Goal: Task Accomplishment & Management: Complete application form

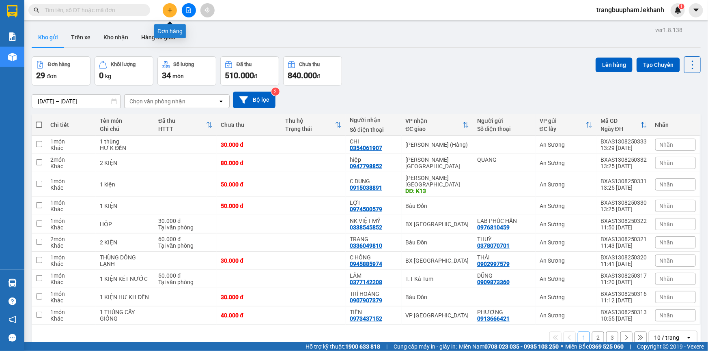
click at [174, 12] on button at bounding box center [170, 10] width 14 height 14
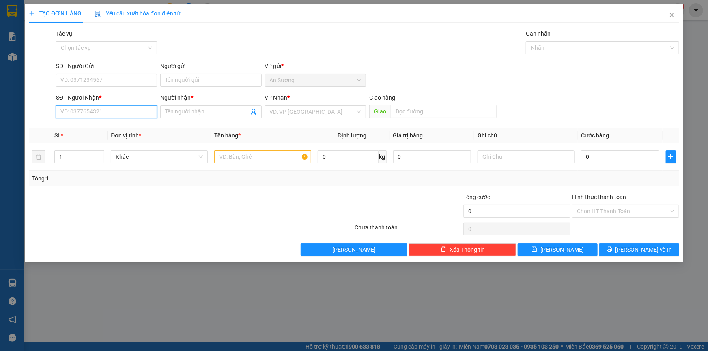
click at [109, 107] on input "SĐT Người Nhận *" at bounding box center [106, 111] width 101 height 13
click at [110, 116] on input "SĐT Người Nhận *" at bounding box center [106, 111] width 101 height 13
click at [79, 110] on input "0972981606" at bounding box center [106, 111] width 101 height 13
type input "0972971606"
click at [128, 124] on div "0972971606 - TÚ" at bounding box center [106, 128] width 91 height 9
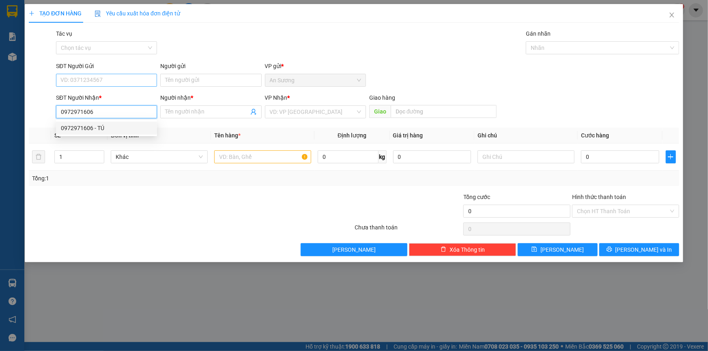
type input "TÚ"
type input "40.000"
type input "0972971606"
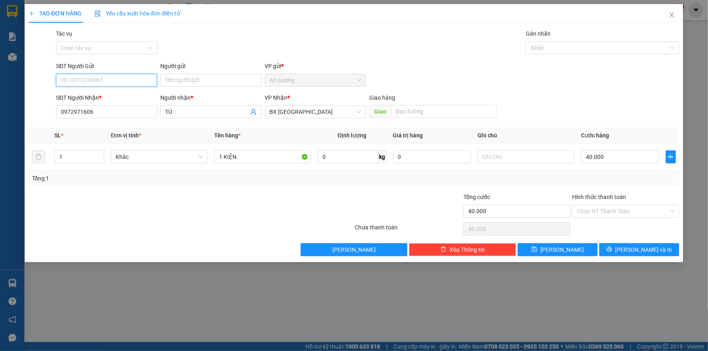
click at [111, 81] on input "SĐT Người Gửi" at bounding box center [106, 80] width 101 height 13
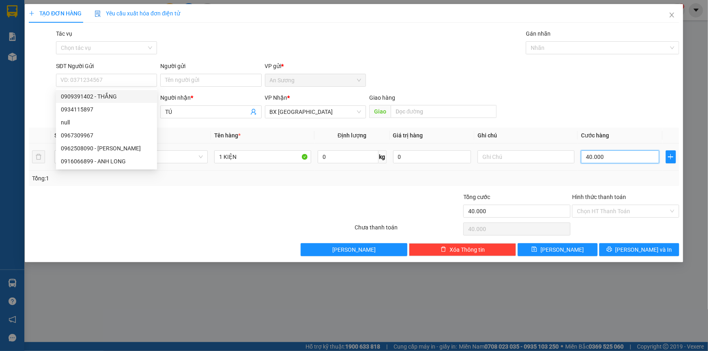
click at [628, 161] on input "40.000" at bounding box center [620, 156] width 78 height 13
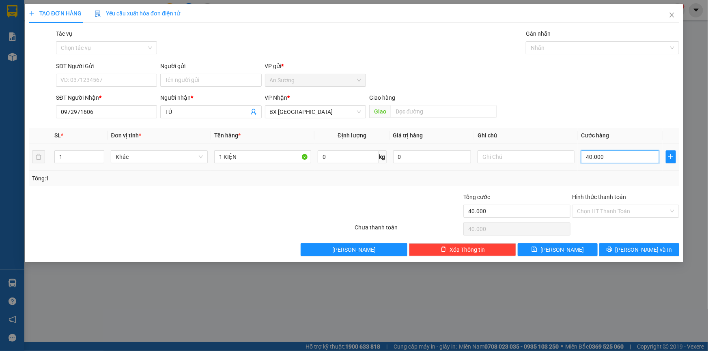
type input "3"
type input "30"
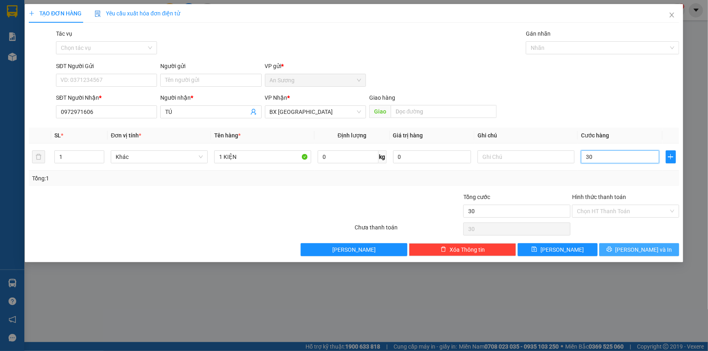
type input "30"
type input "30.000"
click at [649, 251] on span "[PERSON_NAME] và In" at bounding box center [643, 249] width 57 height 9
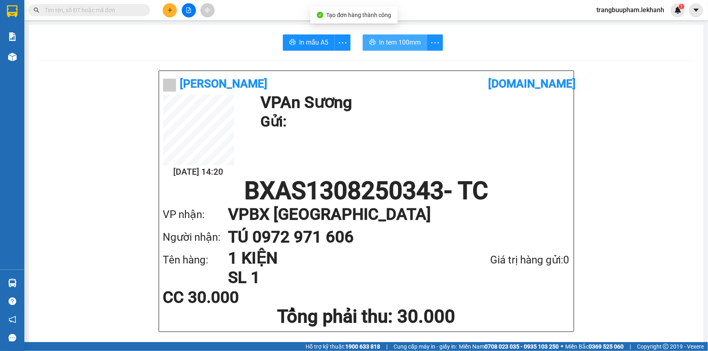
click at [386, 44] on span "In tem 100mm" at bounding box center [400, 42] width 42 height 10
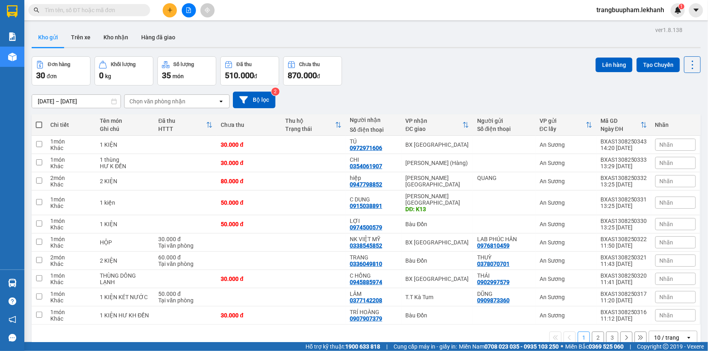
click at [593, 334] on button "2" at bounding box center [598, 338] width 12 height 12
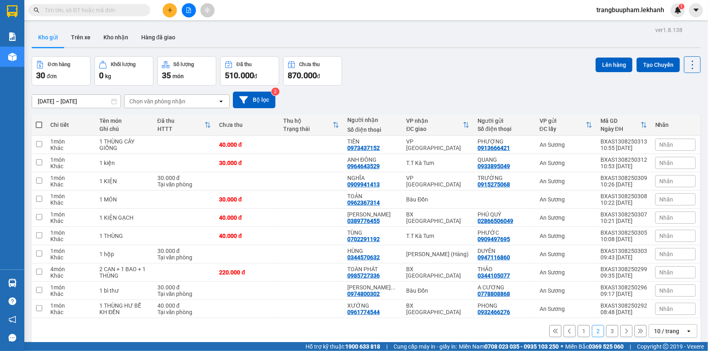
click at [607, 332] on button "3" at bounding box center [612, 331] width 12 height 12
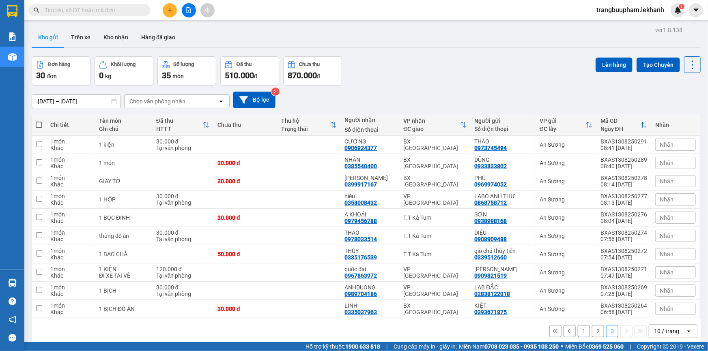
click at [592, 332] on button "2" at bounding box center [598, 331] width 12 height 12
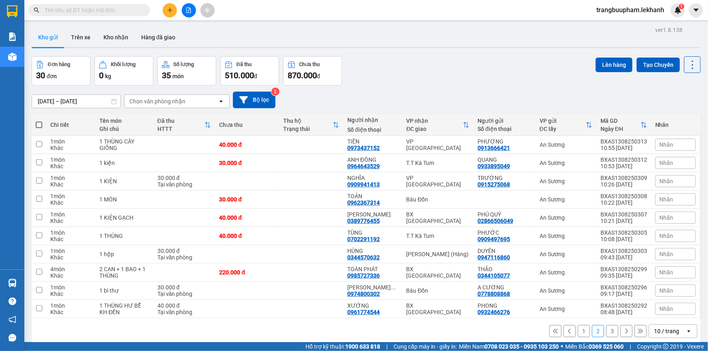
click at [579, 333] on button "1" at bounding box center [583, 331] width 12 height 12
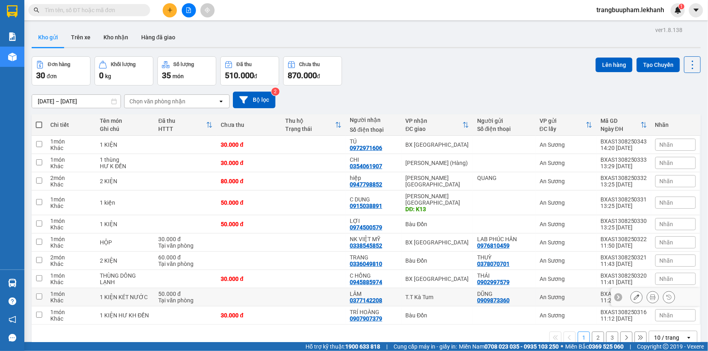
click at [148, 294] on div "1 KIỆN KÉT NƯỚC" at bounding box center [125, 297] width 50 height 6
checkbox input "true"
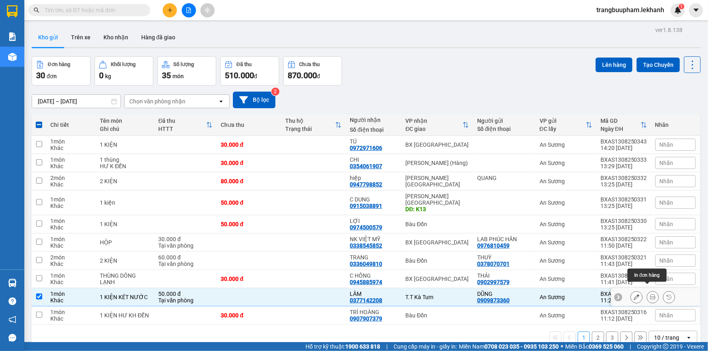
click at [650, 294] on icon at bounding box center [653, 297] width 6 height 6
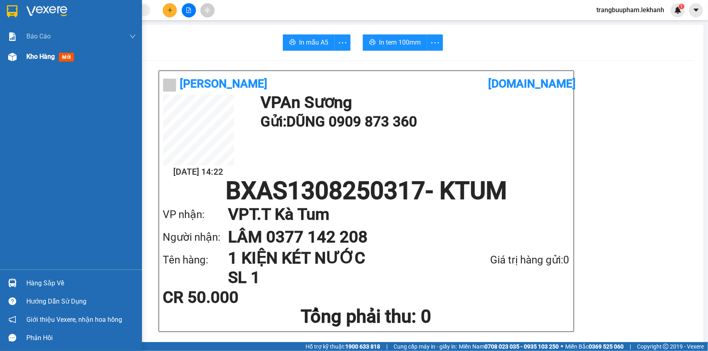
click at [29, 57] on span "Kho hàng" at bounding box center [40, 57] width 28 height 8
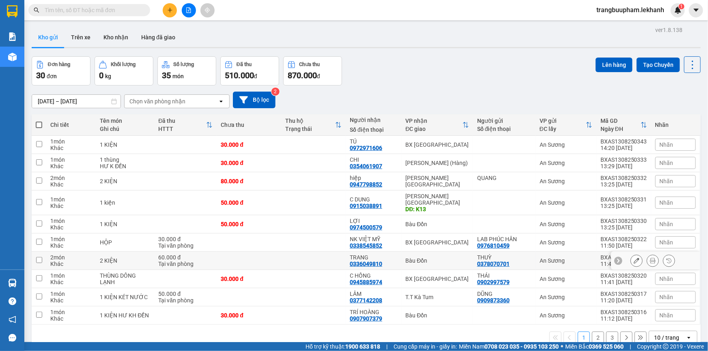
drag, startPoint x: 163, startPoint y: 252, endPoint x: 446, endPoint y: 278, distance: 283.8
click at [164, 254] on div "60.000 đ" at bounding box center [185, 257] width 54 height 6
checkbox input "true"
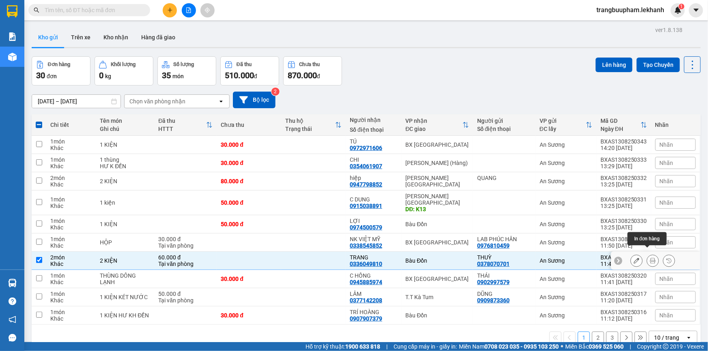
click at [647, 258] on button at bounding box center [652, 261] width 11 height 14
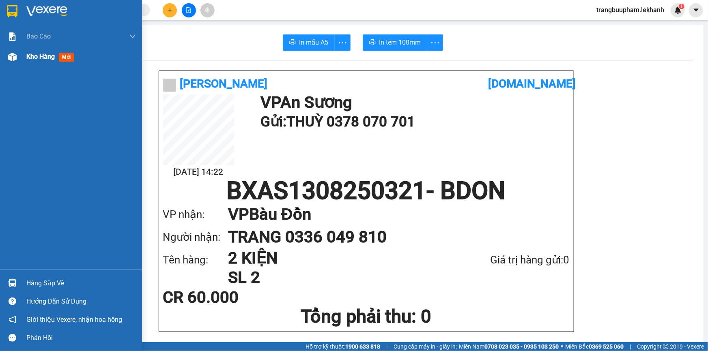
click at [68, 51] on div "Kho hàng mới" at bounding box center [51, 56] width 51 height 10
click at [56, 54] on div "Kho hàng mới" at bounding box center [51, 56] width 51 height 10
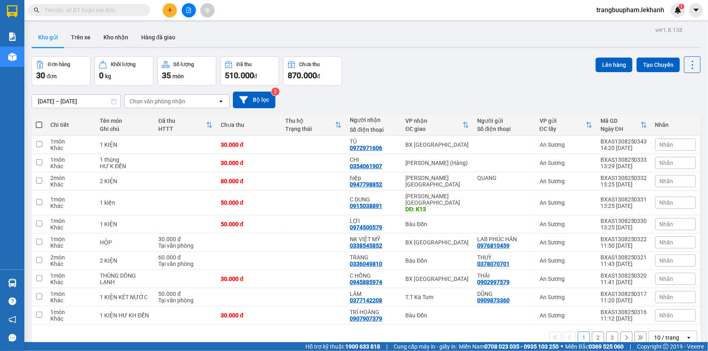
click at [168, 13] on icon "plus" at bounding box center [170, 10] width 6 height 6
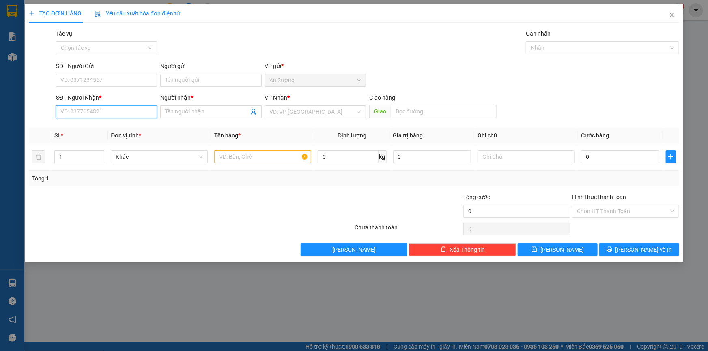
drag, startPoint x: 107, startPoint y: 111, endPoint x: 109, endPoint y: 105, distance: 6.3
click at [107, 111] on input "SĐT Người Nhận *" at bounding box center [106, 111] width 101 height 13
type input "0915219539"
click at [186, 111] on input "Người nhận *" at bounding box center [206, 111] width 83 height 9
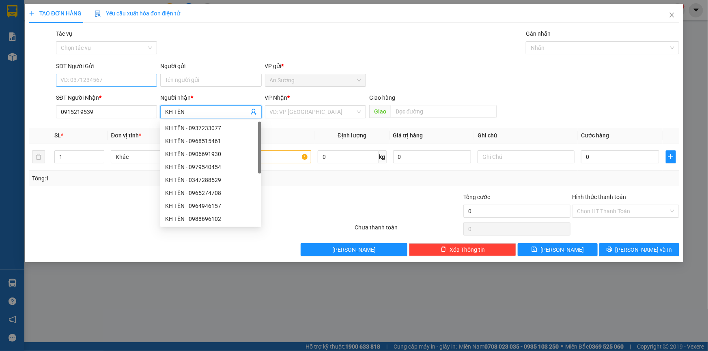
type input "KH TÊN"
click at [129, 80] on input "SĐT Người Gửi" at bounding box center [106, 80] width 101 height 13
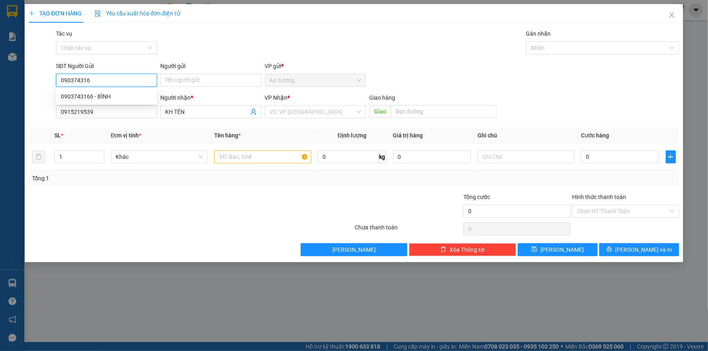
type input "0903743166"
click at [120, 91] on div "0903743166 - BÌNH" at bounding box center [106, 96] width 101 height 13
type input "BÌNH"
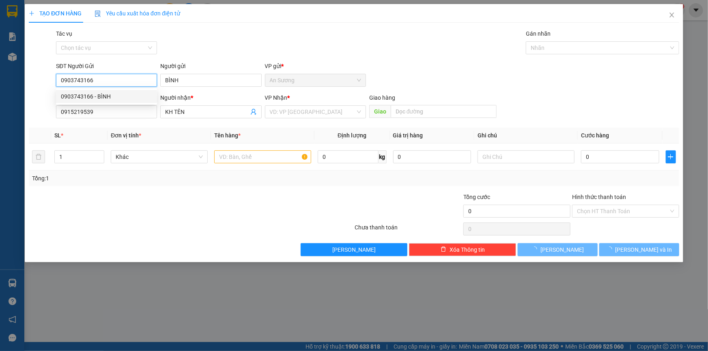
type input "100.000"
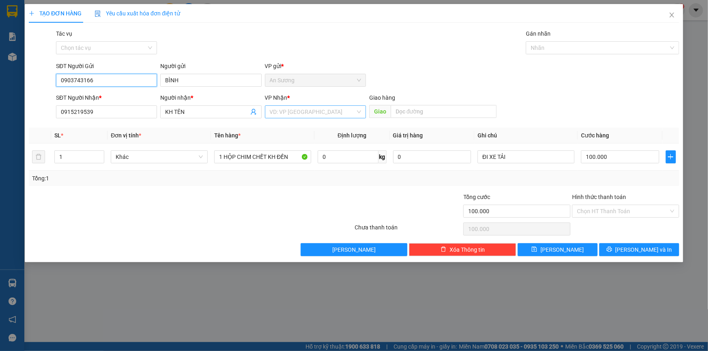
type input "0903743166"
click at [281, 107] on input "search" at bounding box center [313, 112] width 86 height 12
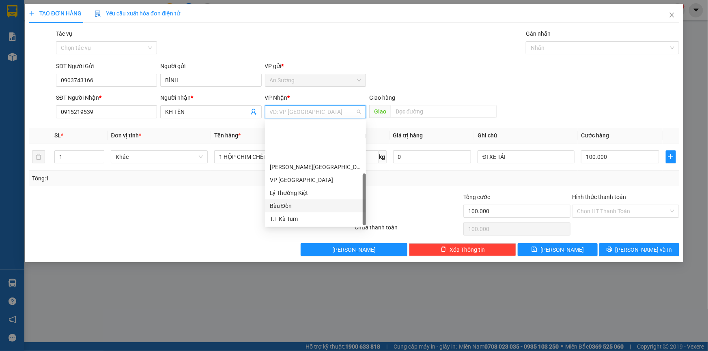
scroll to position [51, 0]
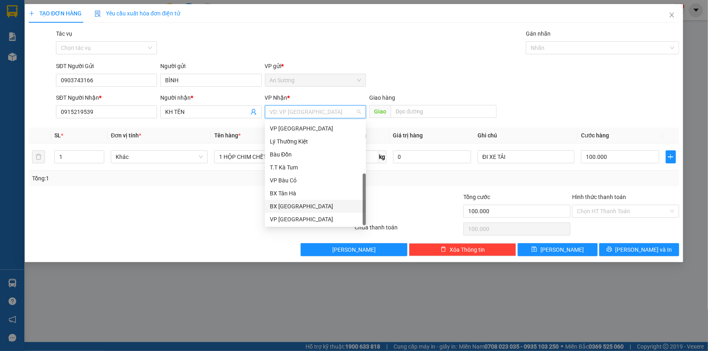
click at [296, 205] on div "BX [GEOGRAPHIC_DATA]" at bounding box center [315, 206] width 91 height 9
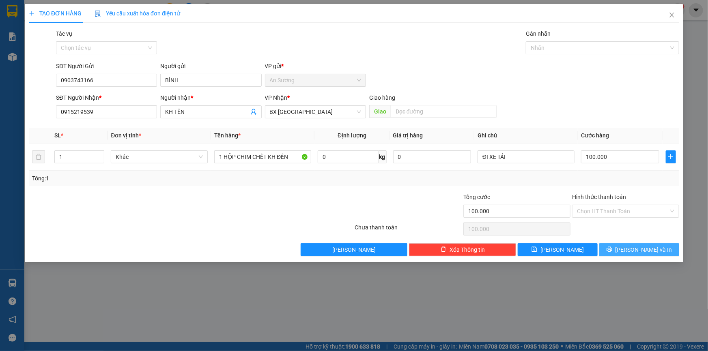
click at [637, 250] on span "[PERSON_NAME] và In" at bounding box center [643, 249] width 57 height 9
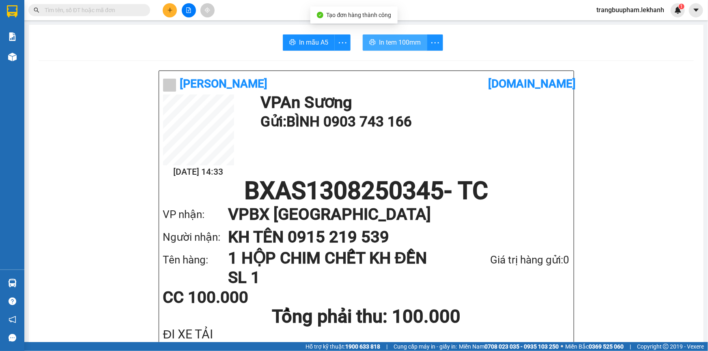
click at [391, 41] on span "In tem 100mm" at bounding box center [400, 42] width 42 height 10
click at [173, 9] on button at bounding box center [170, 10] width 14 height 14
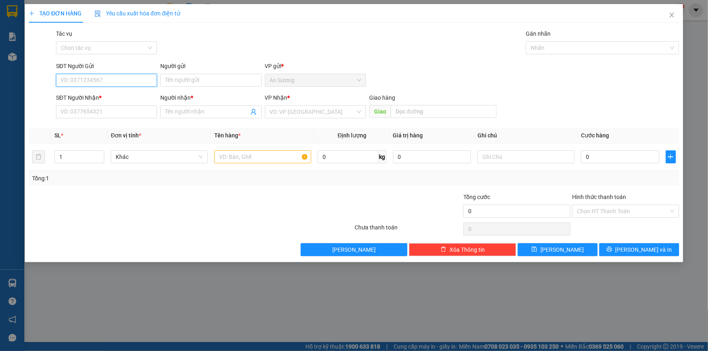
click at [109, 75] on input "SĐT Người Gửi" at bounding box center [106, 80] width 101 height 13
click at [96, 96] on div "0918668425 - NHA KHOA QUANG TU" at bounding box center [107, 96] width 93 height 9
type input "0918668425"
type input "NHA KHOA QUANG TU"
type input "0933447479"
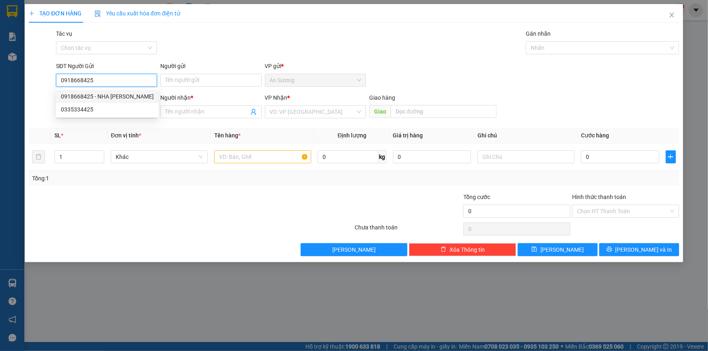
type input "SÀI GÒN BẾN THÀNH"
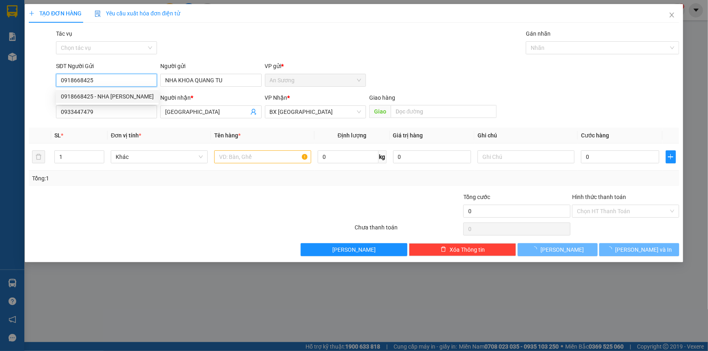
type input "30.000"
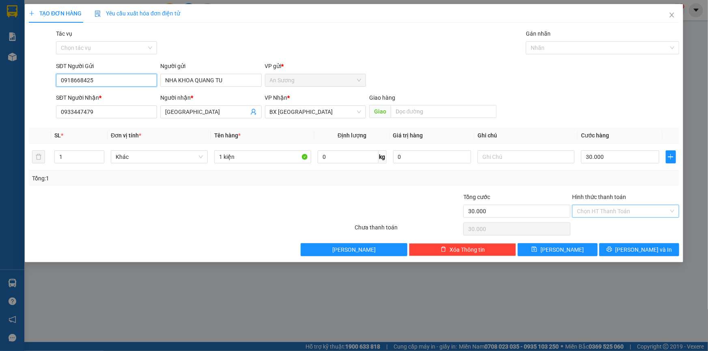
type input "0918668425"
click at [601, 207] on input "Hình thức thanh toán" at bounding box center [623, 211] width 92 height 12
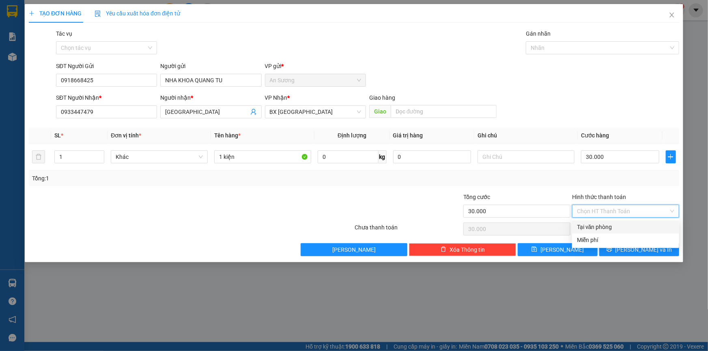
click at [604, 219] on div "Transit Pickup Surcharge Ids Transit Deliver Surcharge Ids Transit Deliver Surc…" at bounding box center [354, 142] width 650 height 227
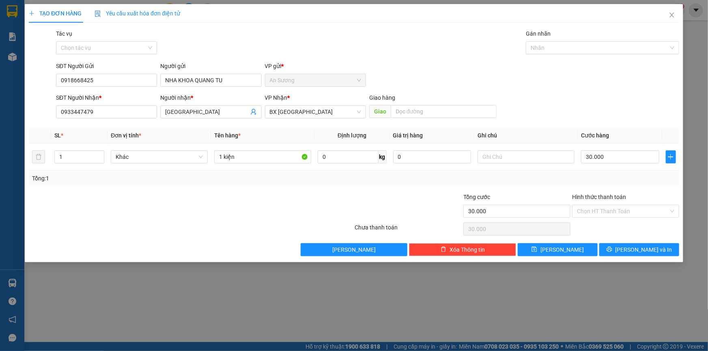
click at [615, 225] on div "Chọn HT Thanh Toán" at bounding box center [625, 229] width 109 height 16
click at [613, 213] on input "Hình thức thanh toán" at bounding box center [623, 211] width 92 height 12
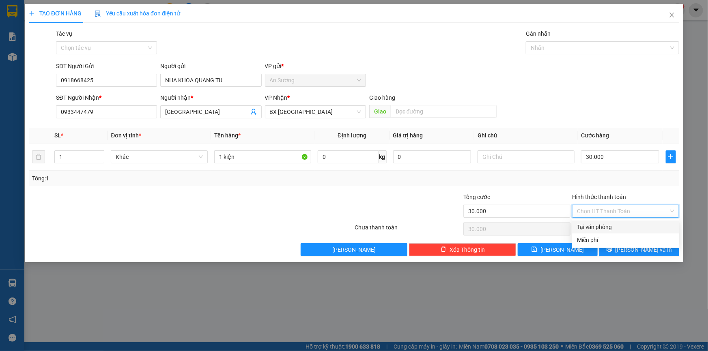
click at [612, 223] on div "Tại văn phòng" at bounding box center [625, 227] width 97 height 9
type input "0"
click at [611, 250] on icon "printer" at bounding box center [608, 249] width 5 height 5
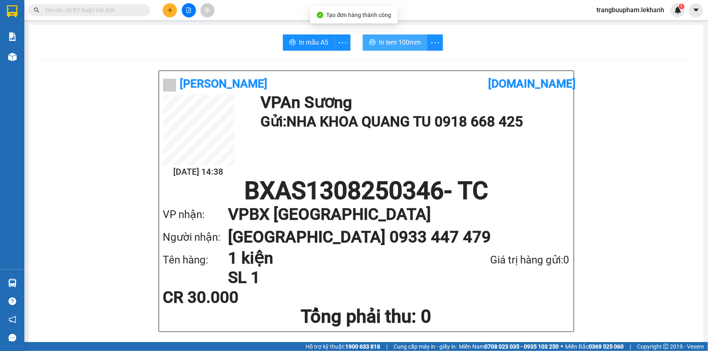
click at [392, 41] on span "In tem 100mm" at bounding box center [400, 42] width 42 height 10
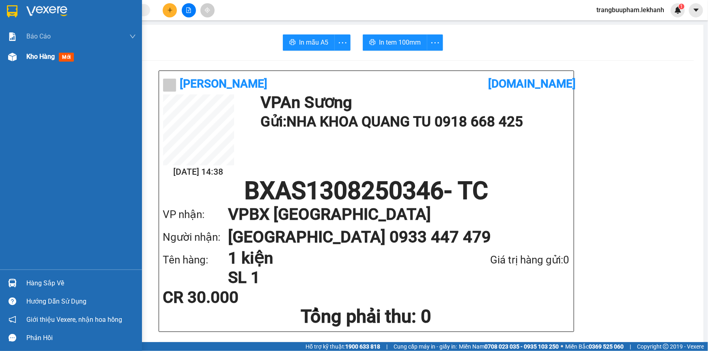
click at [36, 63] on div "Kho hàng mới" at bounding box center [80, 57] width 109 height 20
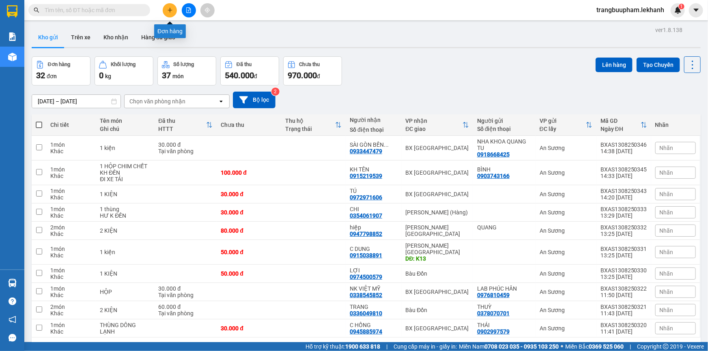
click at [167, 11] on icon "plus" at bounding box center [170, 10] width 6 height 6
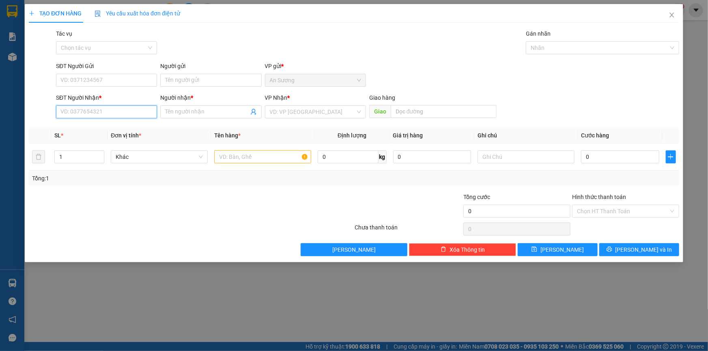
drag, startPoint x: 93, startPoint y: 107, endPoint x: 100, endPoint y: 102, distance: 8.4
click at [93, 107] on input "SĐT Người Nhận *" at bounding box center [106, 111] width 101 height 13
type input "0907950717"
click at [106, 77] on input "SĐT Người Gửi" at bounding box center [106, 80] width 101 height 13
type input "0345180471"
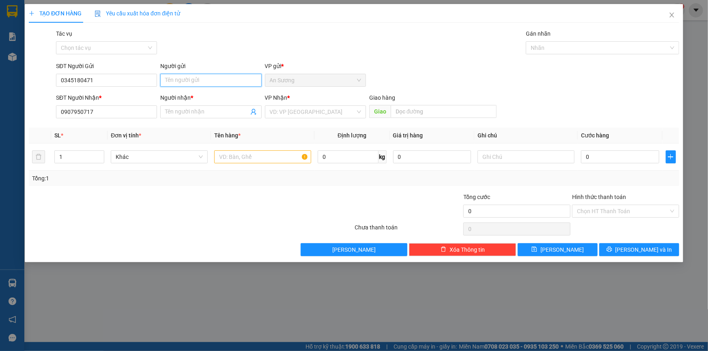
click at [185, 82] on input "Người gửi" at bounding box center [210, 80] width 101 height 13
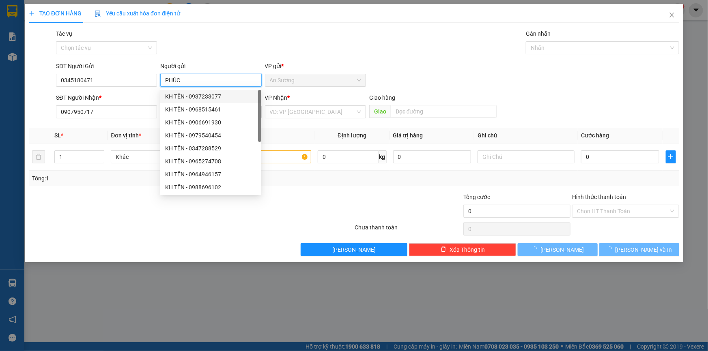
type input "PHÚC"
click at [118, 100] on div "SĐT Người Nhận *" at bounding box center [106, 97] width 101 height 9
click at [118, 105] on input "0907950717" at bounding box center [106, 111] width 101 height 13
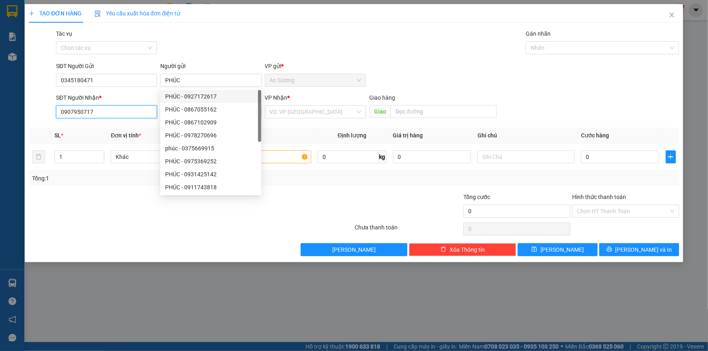
click at [112, 108] on input "0907950717" at bounding box center [106, 111] width 101 height 13
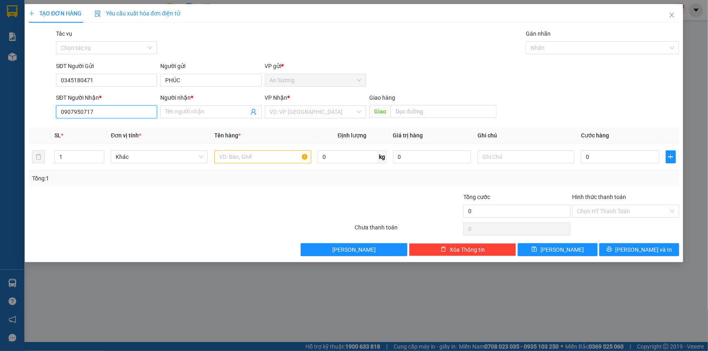
drag, startPoint x: 60, startPoint y: 104, endPoint x: 0, endPoint y: 90, distance: 61.7
click at [0, 90] on div "TẠO ĐƠN HÀNG Yêu cầu xuất hóa đơn điện tử Transit Pickup Surcharge Ids Transit …" at bounding box center [354, 175] width 708 height 351
type input "9"
type input "0907950717"
click at [108, 111] on input "0907950717" at bounding box center [106, 111] width 101 height 13
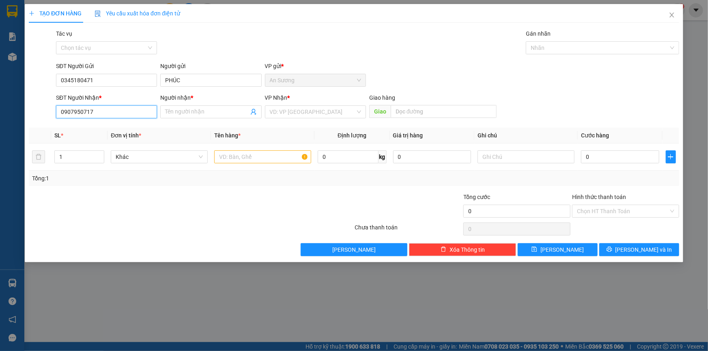
drag, startPoint x: 101, startPoint y: 112, endPoint x: 32, endPoint y: 51, distance: 91.6
click at [28, 115] on div "TẠO ĐƠN HÀNG Yêu cầu xuất hóa đơn điện tử Transit Pickup Surcharge Ids Transit …" at bounding box center [354, 133] width 658 height 258
click at [206, 105] on span at bounding box center [210, 111] width 101 height 13
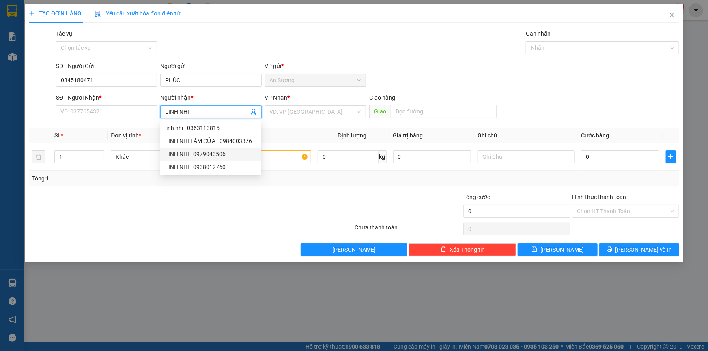
type input "LINH NHI"
click at [121, 118] on div "SĐT Người Nhận * VD: 0377654321" at bounding box center [106, 107] width 101 height 28
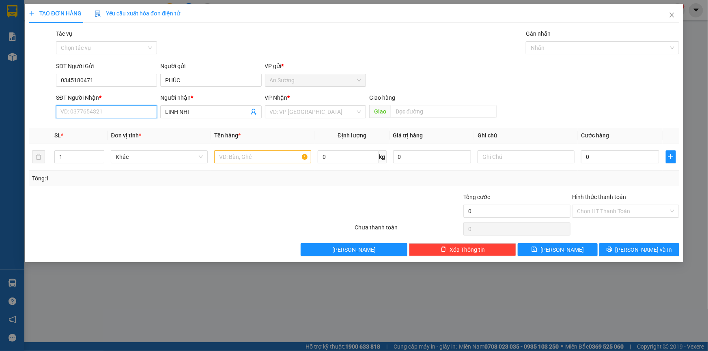
click at [132, 108] on input "SĐT Người Nhận *" at bounding box center [106, 111] width 101 height 13
click at [137, 114] on input "SĐT Người Nhận *" at bounding box center [106, 111] width 101 height 13
click at [97, 116] on input "SĐT Người Nhận *" at bounding box center [106, 111] width 101 height 13
type input "0"
type input "0907950717"
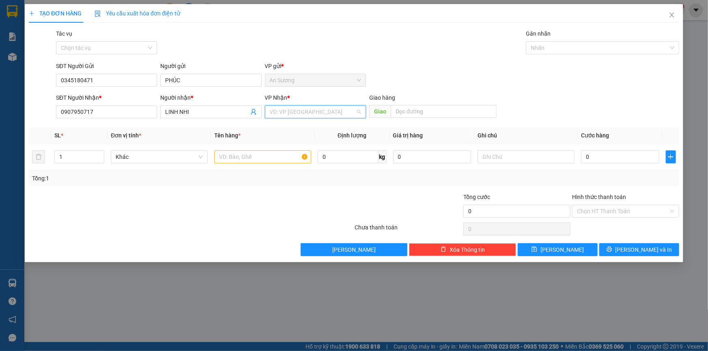
click at [318, 109] on input "search" at bounding box center [313, 112] width 86 height 12
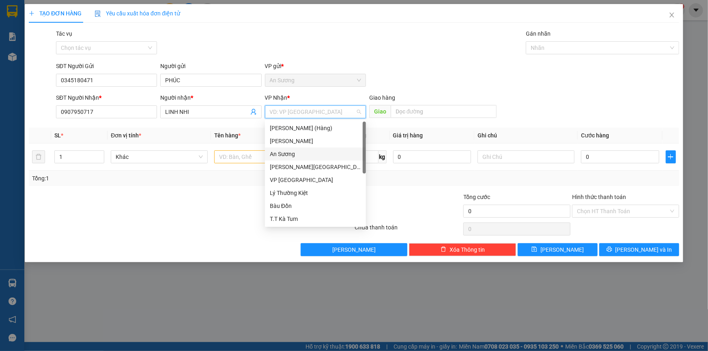
scroll to position [51, 0]
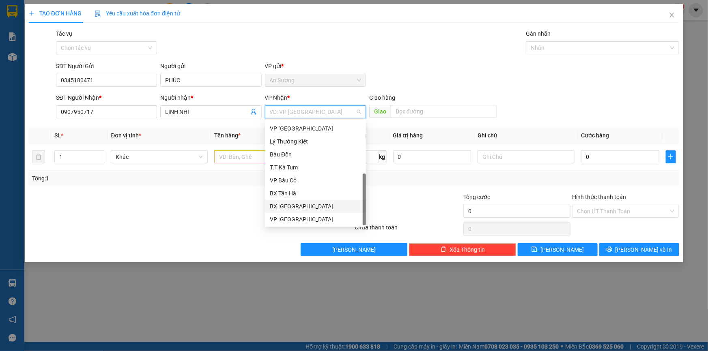
click at [306, 207] on div "BX [GEOGRAPHIC_DATA]" at bounding box center [315, 206] width 91 height 9
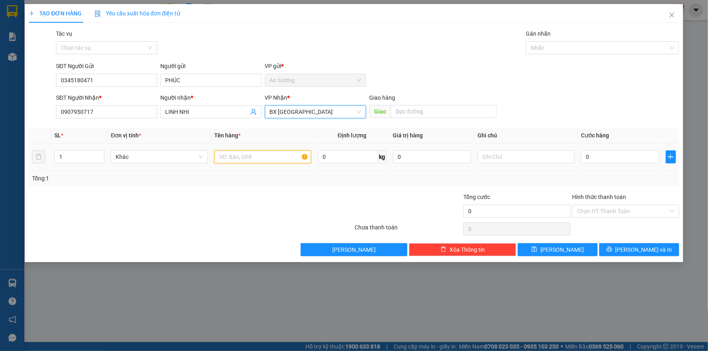
click at [222, 155] on input "text" at bounding box center [262, 156] width 97 height 13
drag, startPoint x: 223, startPoint y: 155, endPoint x: 385, endPoint y: 54, distance: 190.8
click at [385, 54] on div "Tác vụ Chọn tác vụ Gán nhãn Nhãn" at bounding box center [367, 43] width 626 height 28
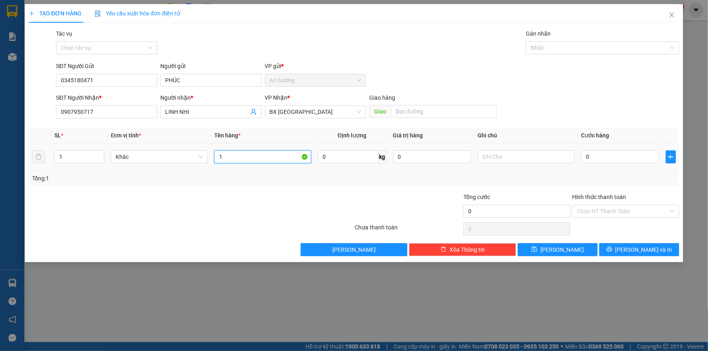
click at [233, 157] on input "1" at bounding box center [262, 156] width 97 height 13
type input "1 KIỆN"
click at [630, 154] on input "0" at bounding box center [620, 156] width 78 height 13
type input "3"
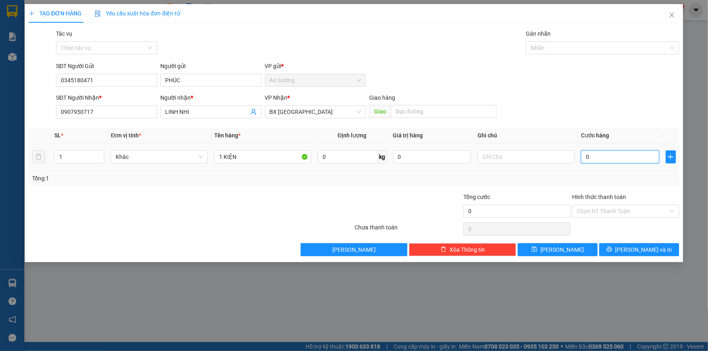
type input "3"
type input "30"
type input "30.000"
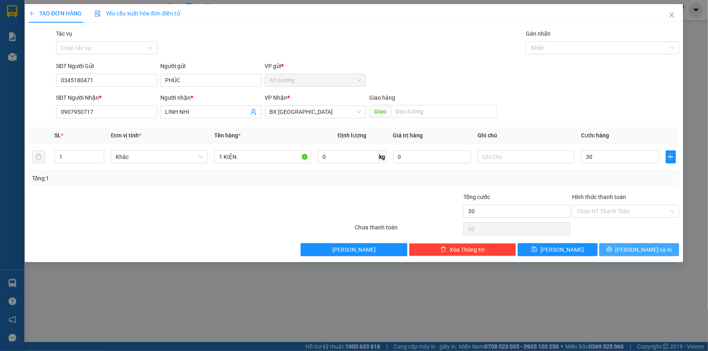
type input "30.000"
click at [633, 248] on span "[PERSON_NAME] và In" at bounding box center [643, 249] width 57 height 9
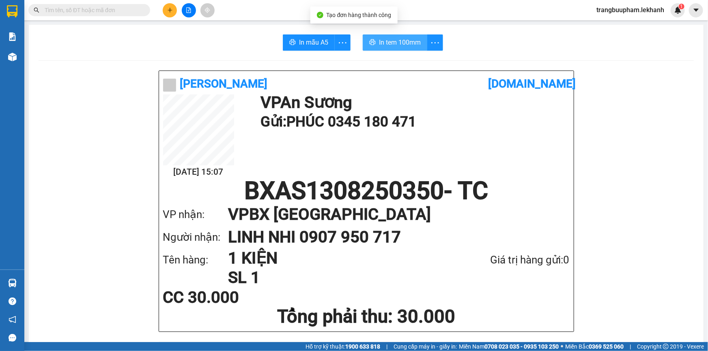
click at [388, 41] on span "In tem 100mm" at bounding box center [400, 42] width 42 height 10
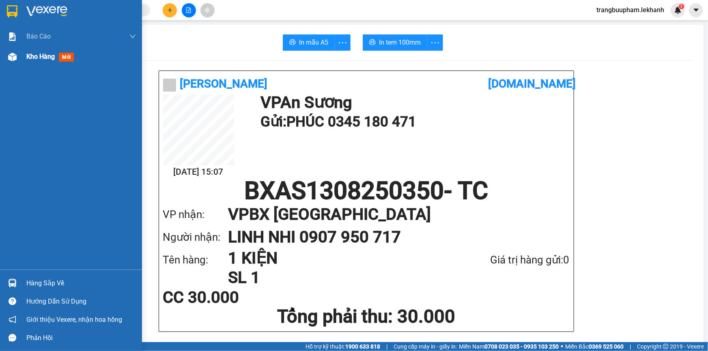
click at [36, 59] on span "Kho hàng" at bounding box center [40, 57] width 28 height 8
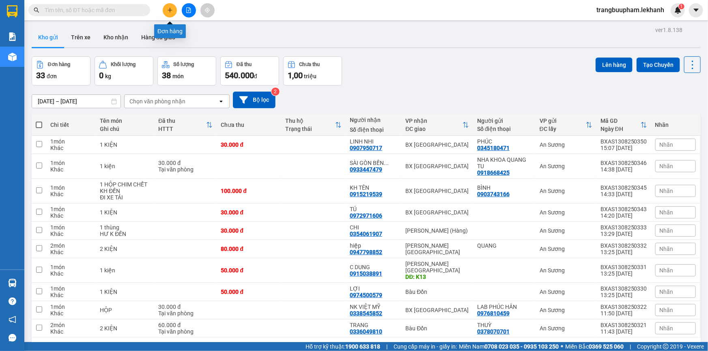
click at [172, 11] on icon "plus" at bounding box center [170, 10] width 6 height 6
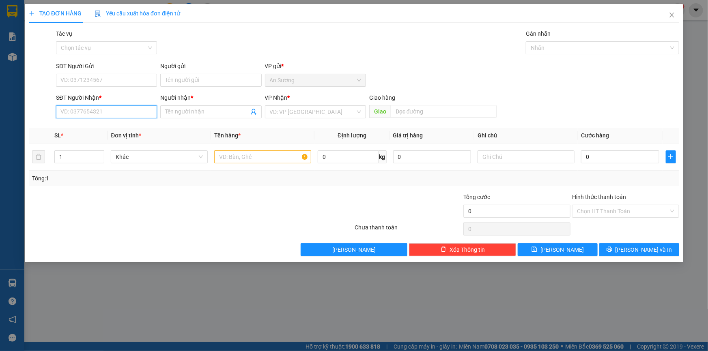
click at [98, 114] on input "SĐT Người Nhận *" at bounding box center [106, 111] width 101 height 13
click at [104, 86] on input "SĐT Người Gửi" at bounding box center [106, 80] width 101 height 13
click at [113, 69] on div "SĐT Người Gửi" at bounding box center [106, 66] width 101 height 9
click at [113, 74] on input "SĐT Người Gửi" at bounding box center [106, 80] width 101 height 13
click at [114, 92] on form "SĐT Người Gửi VD: 0371234567 Người gửi Tên người gửi VP gửi * An Sương SĐT Ngườ…" at bounding box center [354, 92] width 650 height 60
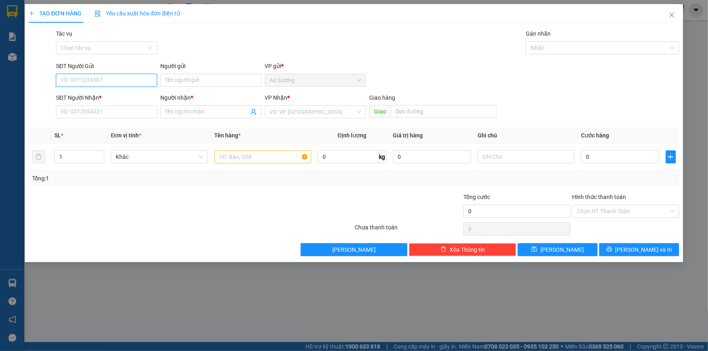
drag, startPoint x: 121, startPoint y: 84, endPoint x: 126, endPoint y: 78, distance: 7.8
click at [121, 84] on input "SĐT Người Gửi" at bounding box center [106, 80] width 101 height 13
click at [125, 93] on div "0906009761 - minh" at bounding box center [106, 96] width 91 height 9
type input "0906009761"
type input "minh"
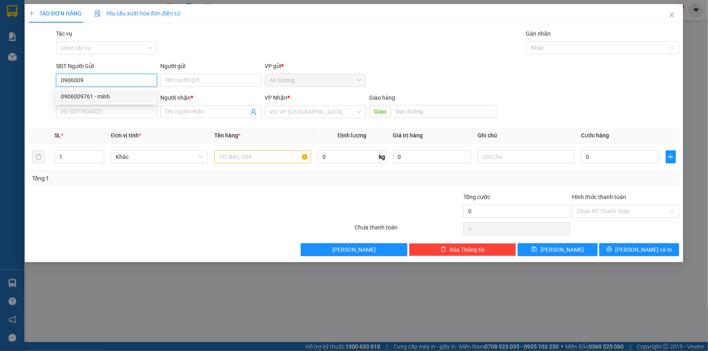
type input "0975837034"
type input "THUÝ"
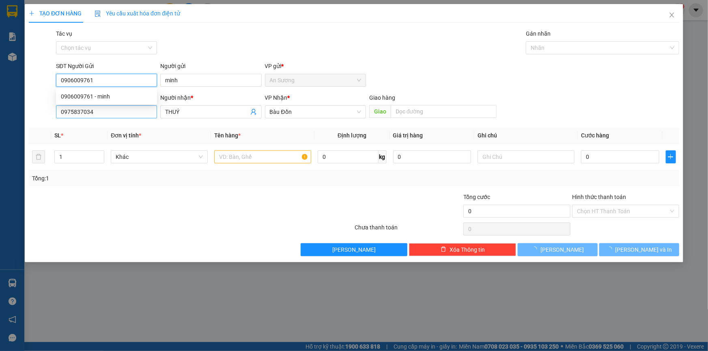
type input "30.000"
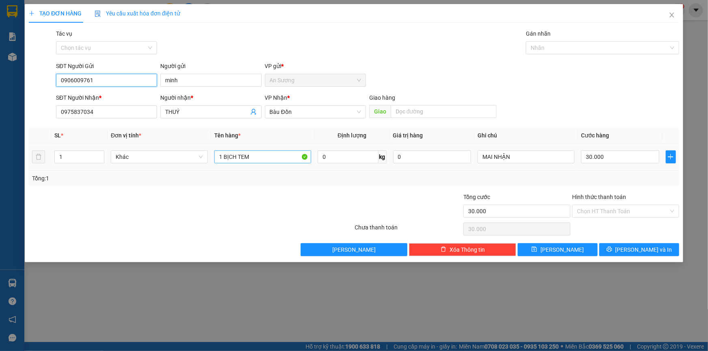
type input "0906009761"
drag, startPoint x: 270, startPoint y: 161, endPoint x: 68, endPoint y: 147, distance: 202.4
click at [68, 147] on tr "1 Khác 1 BỊCH TEM 0 kg 0 MAI NHẬN 30.000" at bounding box center [354, 157] width 650 height 27
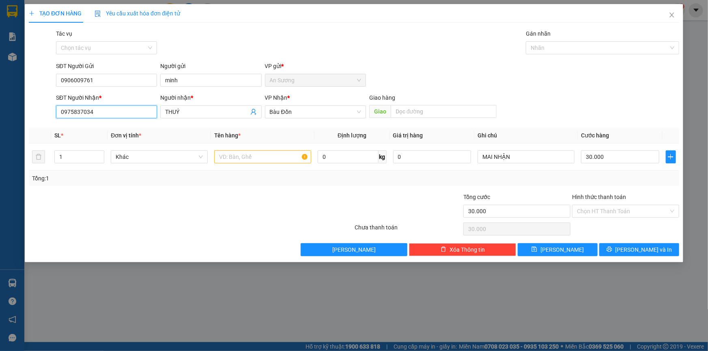
drag, startPoint x: 105, startPoint y: 113, endPoint x: 17, endPoint y: 116, distance: 88.0
click at [17, 116] on div "TẠO ĐƠN HÀNG Yêu cầu xuất hóa đơn điện tử Transit Pickup Surcharge Ids Transit …" at bounding box center [354, 175] width 708 height 351
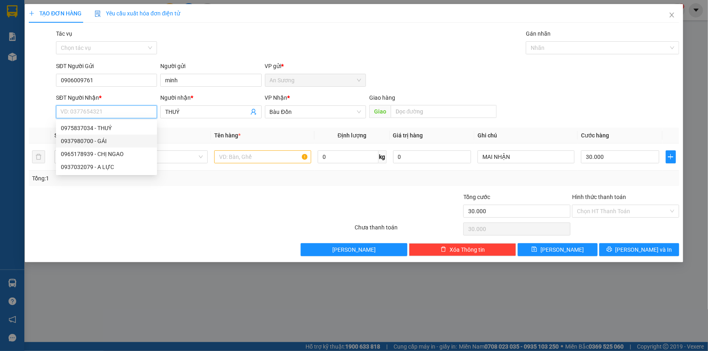
click at [97, 138] on div "0937980700 - GÁI" at bounding box center [106, 141] width 101 height 13
type input "0937980700"
type input "GÁI"
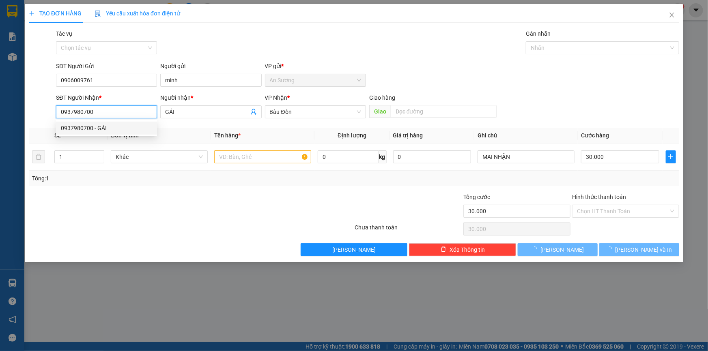
type input "80.000"
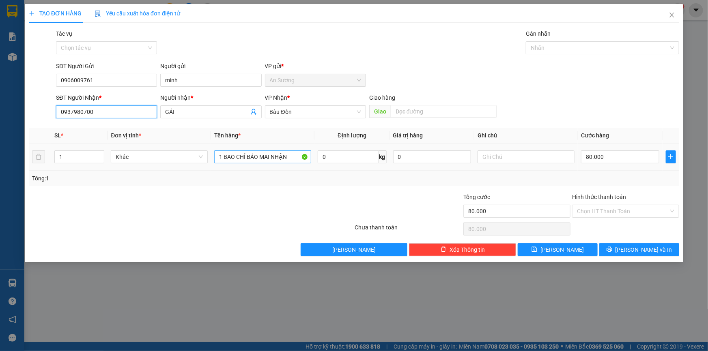
type input "0937980700"
drag, startPoint x: 287, startPoint y: 161, endPoint x: 245, endPoint y: 171, distance: 43.3
click at [245, 171] on div "SL * Đơn vị tính * Tên hàng * Định lượng Giá trị hàng Ghi chú Cước hàng 1 Khác …" at bounding box center [354, 157] width 650 height 58
type input "1 BAO CHỈ"
click at [613, 212] on input "Hình thức thanh toán" at bounding box center [623, 211] width 92 height 12
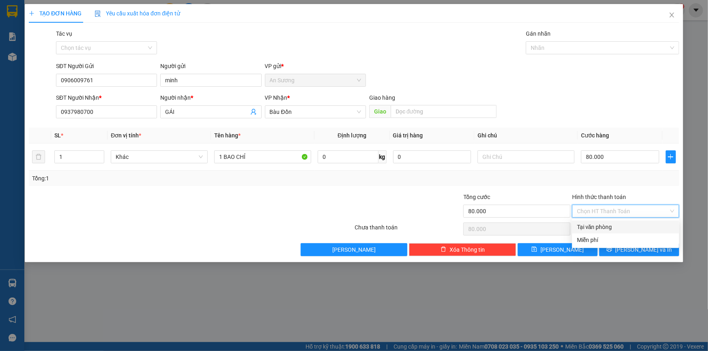
drag, startPoint x: 611, startPoint y: 221, endPoint x: 624, endPoint y: 242, distance: 24.3
click at [611, 222] on div "Tại văn phòng" at bounding box center [625, 227] width 107 height 13
type input "0"
click at [629, 251] on button "[PERSON_NAME] và In" at bounding box center [639, 249] width 80 height 13
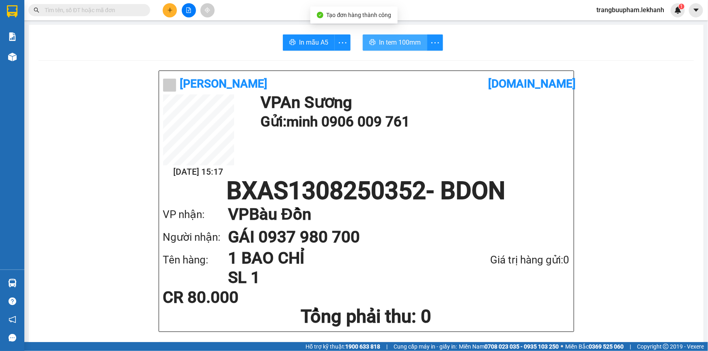
click at [416, 48] on button "In tem 100mm" at bounding box center [394, 42] width 64 height 16
click at [407, 44] on span "In tem 100mm" at bounding box center [400, 42] width 42 height 10
click at [174, 12] on button at bounding box center [170, 10] width 14 height 14
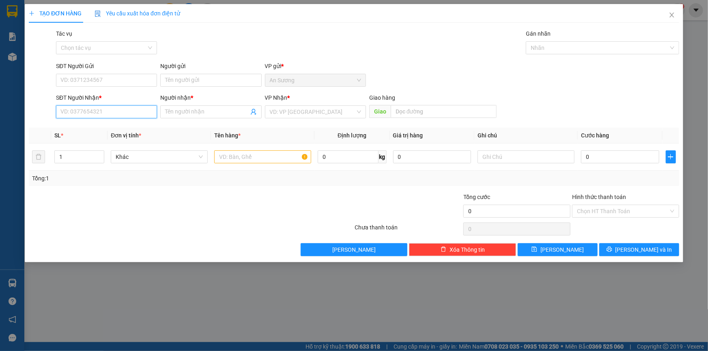
click at [138, 114] on input "SĐT Người Nhận *" at bounding box center [106, 111] width 101 height 13
click at [105, 128] on div "0909430419 - HIẾU" at bounding box center [106, 128] width 91 height 9
type input "0909430419"
type input "HIẾU"
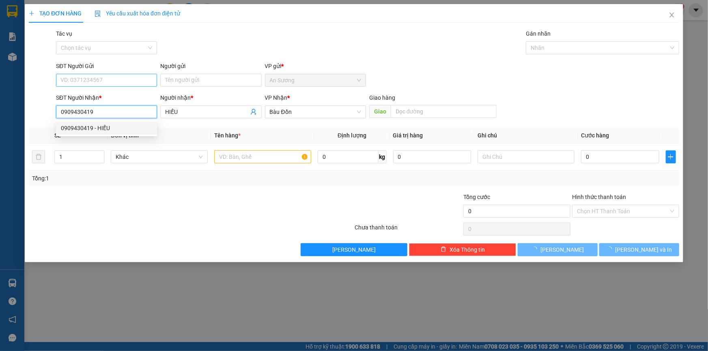
type input "50.000"
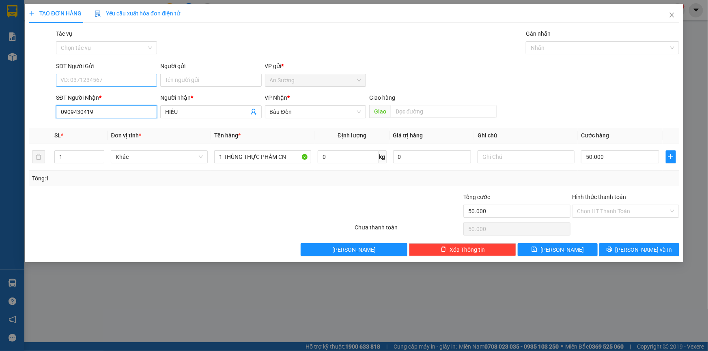
type input "0909430419"
click at [114, 79] on input "SĐT Người Gửi" at bounding box center [106, 80] width 101 height 13
click at [113, 80] on input "SĐT Người Gửi" at bounding box center [106, 80] width 101 height 13
drag, startPoint x: 124, startPoint y: 98, endPoint x: 124, endPoint y: 103, distance: 4.9
click at [124, 98] on div "0909650225 - KHANH" at bounding box center [106, 96] width 91 height 9
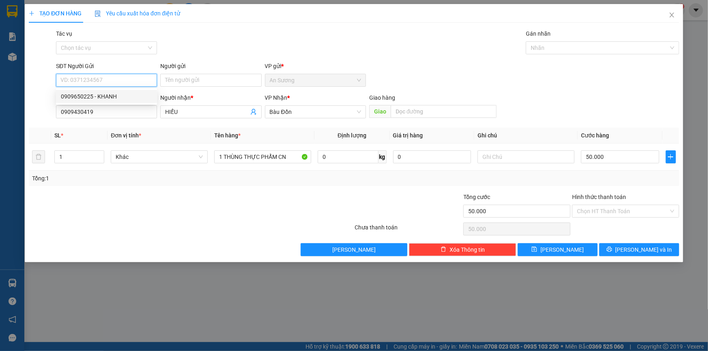
type input "0909650225"
type input "KHANH"
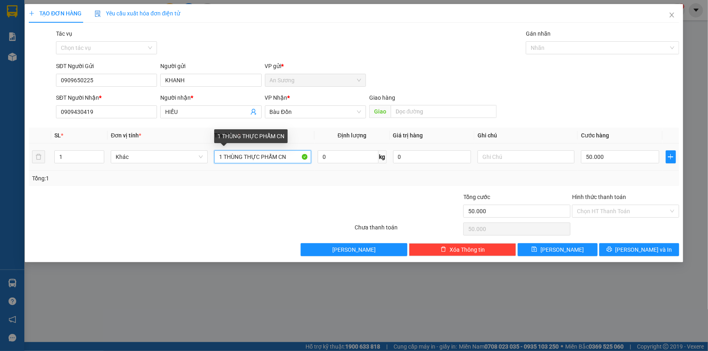
drag, startPoint x: 294, startPoint y: 158, endPoint x: 77, endPoint y: 137, distance: 217.6
click at [73, 154] on tr "1 Khác 1 THÙNG THỰC PHẨM CN 0 kg 0 50.000" at bounding box center [354, 157] width 650 height 27
type input "1 THÙNG"
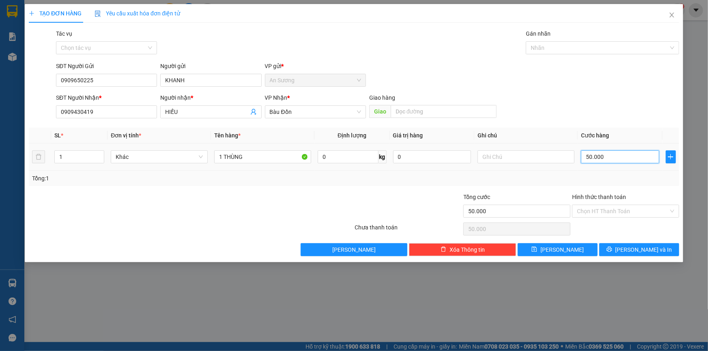
click at [624, 160] on input "50.000" at bounding box center [620, 156] width 78 height 13
type input "3"
type input "30"
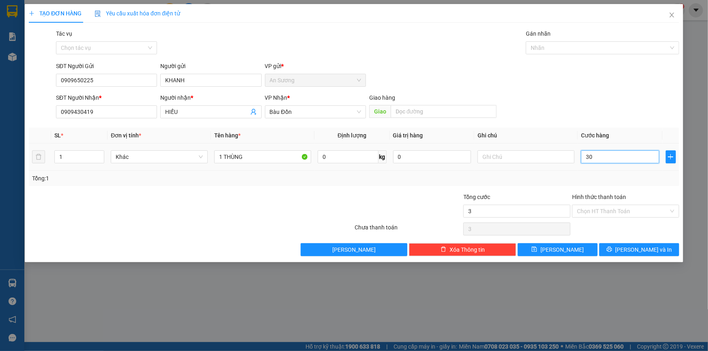
type input "30"
type input "300"
type input "30"
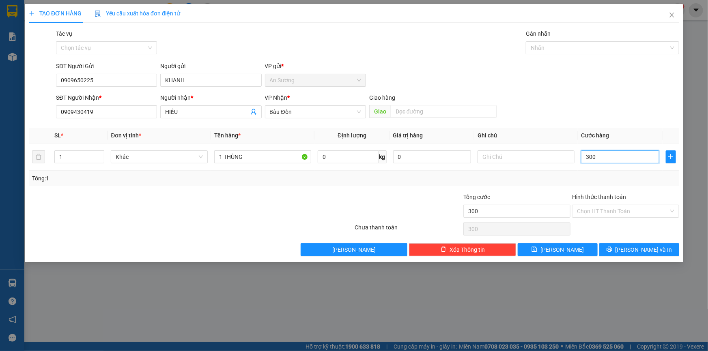
type input "30"
type input "30.000"
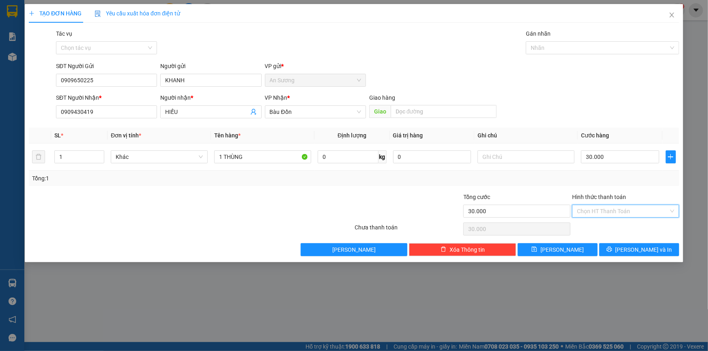
click at [616, 213] on input "Hình thức thanh toán" at bounding box center [623, 211] width 92 height 12
drag, startPoint x: 615, startPoint y: 227, endPoint x: 618, endPoint y: 221, distance: 5.8
click at [616, 226] on div "Tại văn phòng" at bounding box center [625, 227] width 97 height 9
type input "0"
click at [637, 250] on span "[PERSON_NAME] và In" at bounding box center [643, 249] width 57 height 9
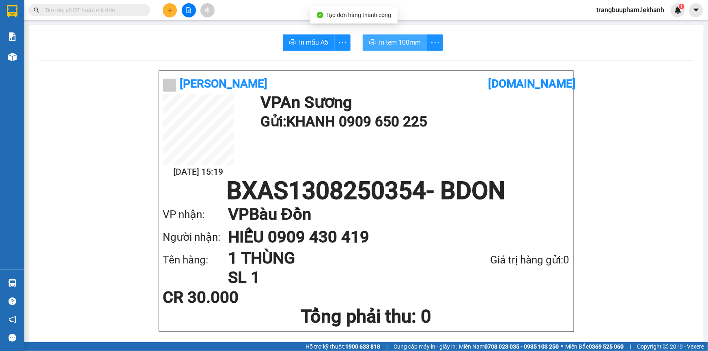
click at [387, 41] on span "In tem 100mm" at bounding box center [400, 42] width 42 height 10
click at [167, 13] on icon "plus" at bounding box center [170, 10] width 6 height 6
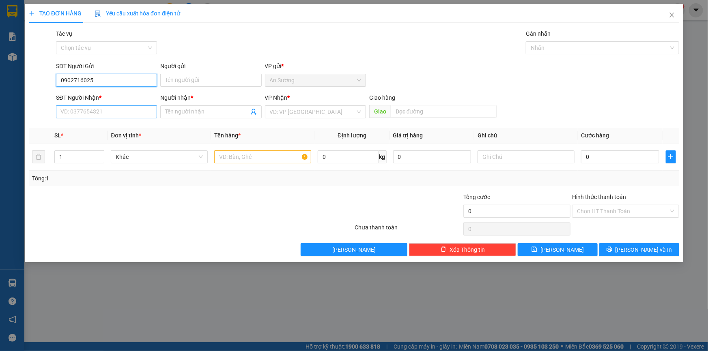
type input "0902716025"
click at [92, 111] on input "SĐT Người Nhận *" at bounding box center [106, 111] width 101 height 13
type input "0989875151"
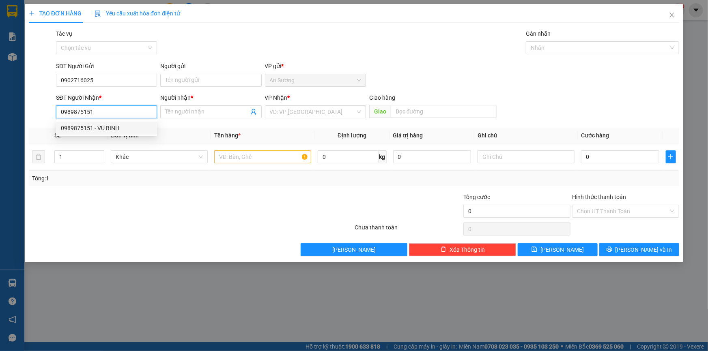
click at [108, 128] on div "0989875151 - VU BINH" at bounding box center [106, 128] width 91 height 9
type input "VU BINH"
type input "30.000"
type input "0989875151"
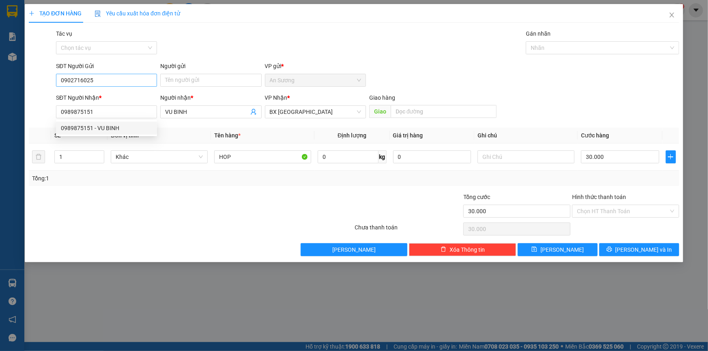
click at [115, 81] on div "SĐT Người Gửi 0902716025" at bounding box center [106, 76] width 101 height 28
click at [114, 83] on input "0902716025" at bounding box center [106, 80] width 101 height 13
drag, startPoint x: 118, startPoint y: 81, endPoint x: 0, endPoint y: 92, distance: 118.5
click at [0, 92] on div "TẠO ĐƠN HÀNG Yêu cầu xuất hóa đơn điện tử Transit Pickup Surcharge Ids Transit …" at bounding box center [354, 175] width 708 height 351
type input "0902716025"
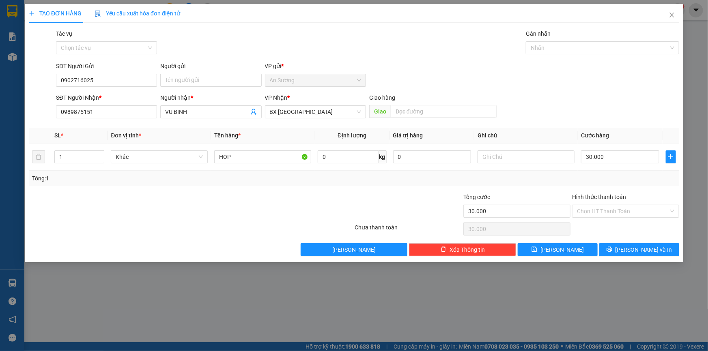
click at [205, 72] on div "Người gửi" at bounding box center [210, 68] width 101 height 12
click at [202, 78] on input "Người gửi" at bounding box center [210, 80] width 101 height 13
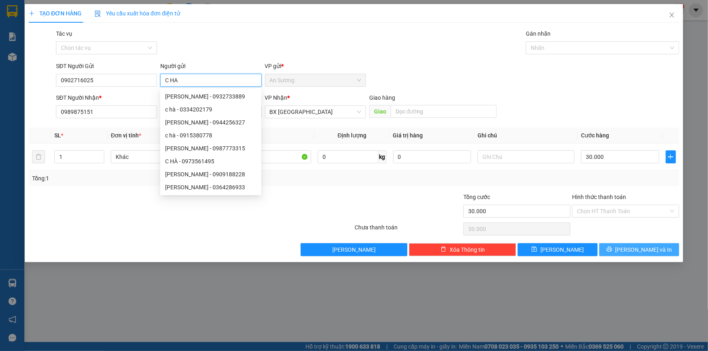
type input "C HA"
click at [641, 253] on span "[PERSON_NAME] và In" at bounding box center [643, 249] width 57 height 9
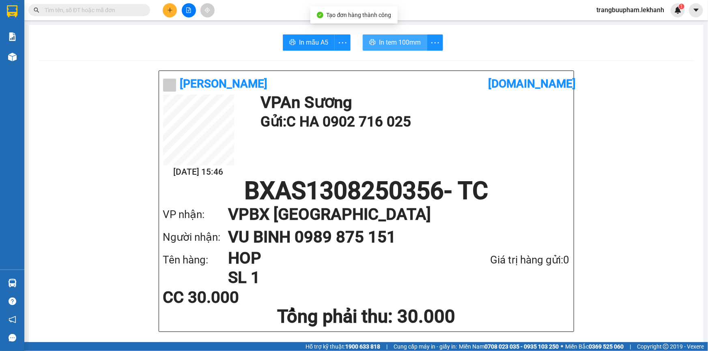
click at [412, 41] on span "In tem 100mm" at bounding box center [400, 42] width 42 height 10
click at [398, 48] on button "In tem 100mm" at bounding box center [394, 42] width 64 height 16
click at [178, 11] on div at bounding box center [188, 10] width 61 height 14
click at [178, 12] on div at bounding box center [188, 10] width 61 height 14
click at [169, 11] on icon "plus" at bounding box center [170, 10] width 6 height 6
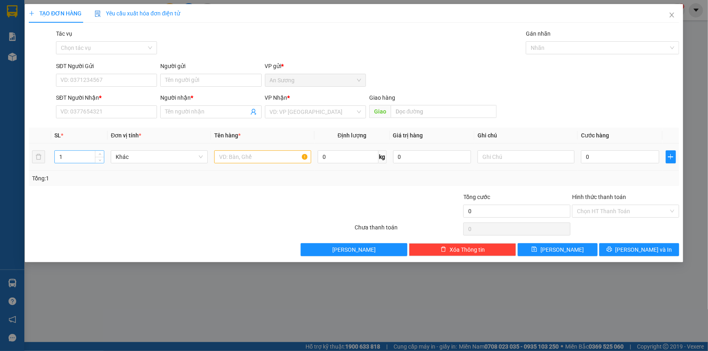
drag, startPoint x: 74, startPoint y: 150, endPoint x: 64, endPoint y: 154, distance: 11.1
click at [64, 154] on div "1" at bounding box center [79, 157] width 50 height 16
click at [79, 83] on input "SĐT Người Gửi" at bounding box center [106, 80] width 101 height 13
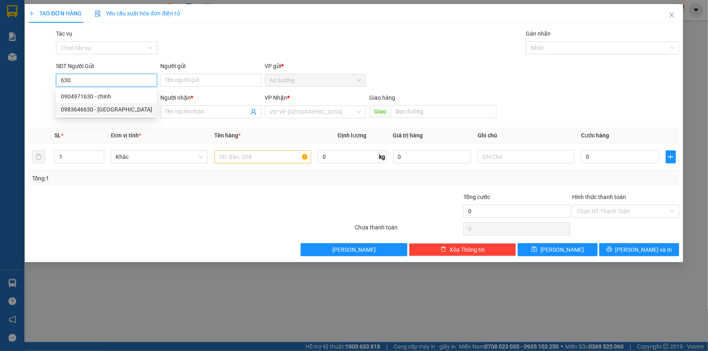
click at [95, 108] on div "0983646630 - đức" at bounding box center [106, 109] width 91 height 9
type input "0983646630"
type input "đức"
type input "0985506146"
type input "hải"
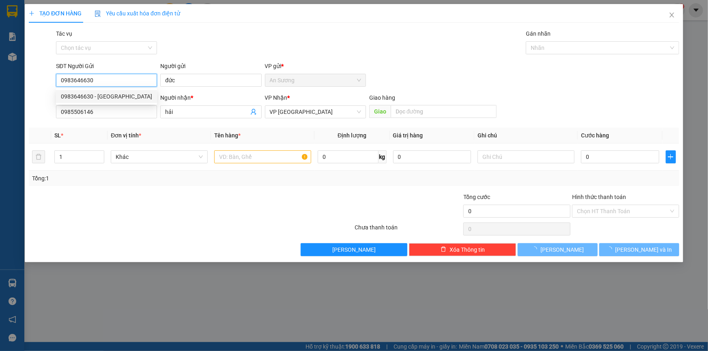
type input "150.000"
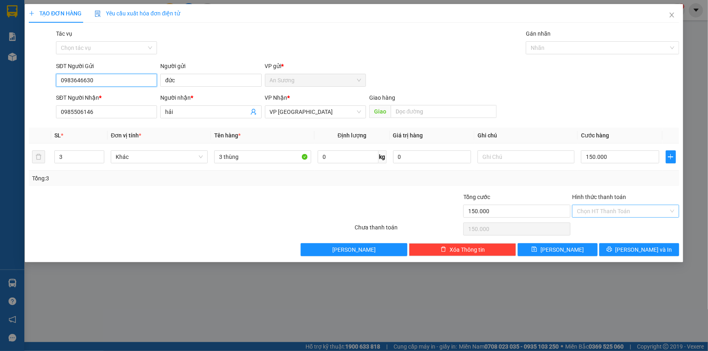
type input "0983646630"
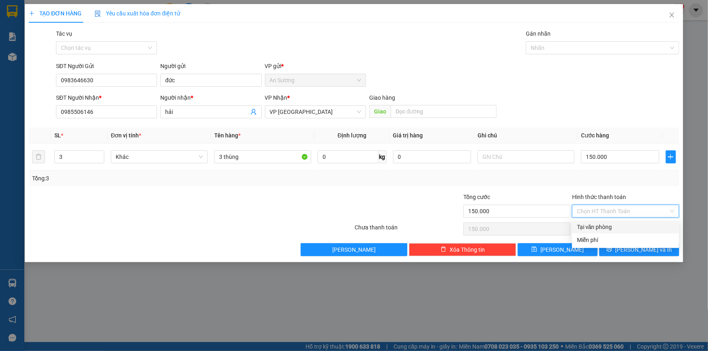
click at [617, 205] on input "Hình thức thanh toán" at bounding box center [623, 211] width 92 height 12
click at [619, 229] on div "Tại văn phòng" at bounding box center [625, 227] width 97 height 9
type input "0"
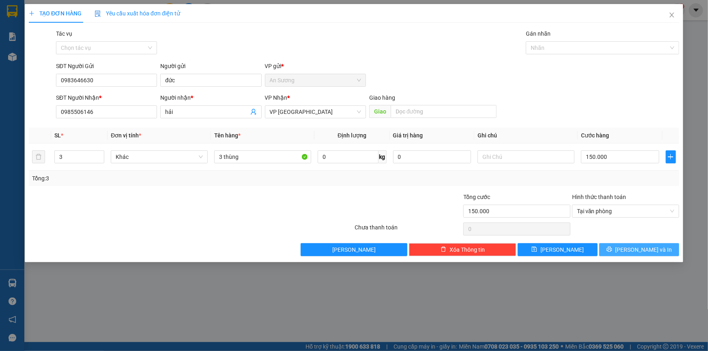
click at [635, 249] on span "[PERSON_NAME] và In" at bounding box center [643, 249] width 57 height 9
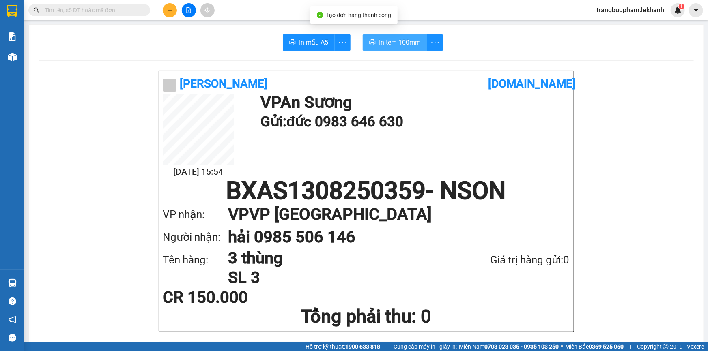
click at [407, 45] on span "In tem 100mm" at bounding box center [400, 42] width 42 height 10
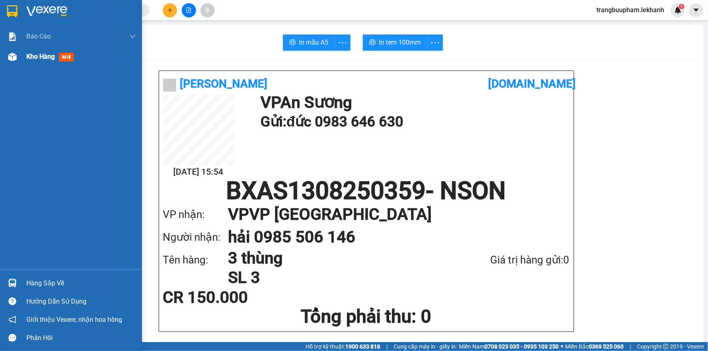
click at [43, 61] on div "Kho hàng mới" at bounding box center [51, 56] width 51 height 10
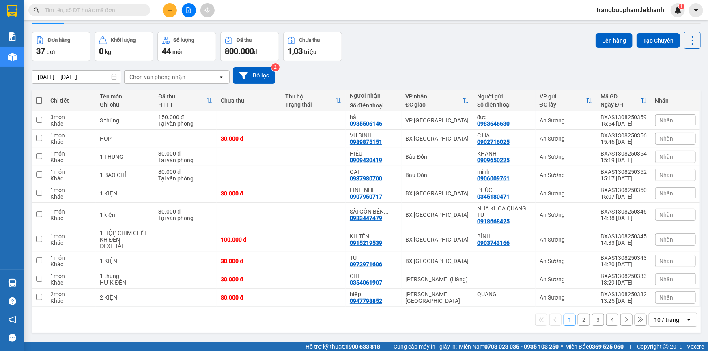
scroll to position [36, 0]
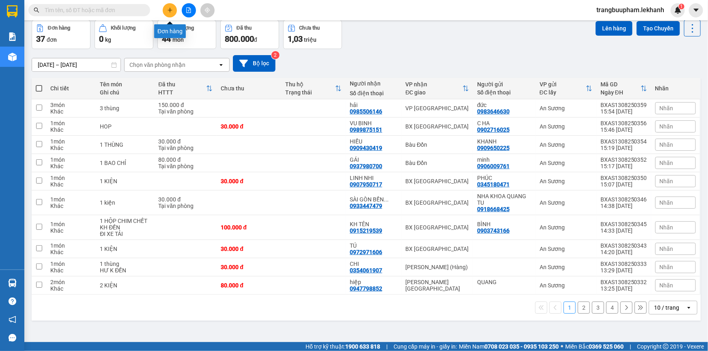
click at [167, 9] on icon "plus" at bounding box center [170, 10] width 6 height 6
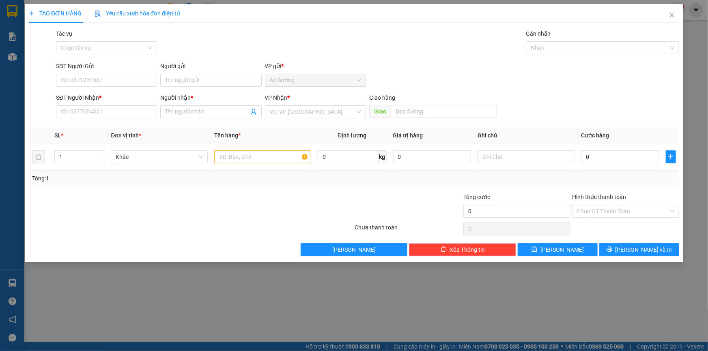
click at [122, 118] on div "SĐT Người Nhận * VD: 0377654321" at bounding box center [106, 107] width 101 height 28
drag, startPoint x: 174, startPoint y: 113, endPoint x: 299, endPoint y: 127, distance: 126.1
click at [175, 113] on input "Người nhận *" at bounding box center [206, 111] width 83 height 9
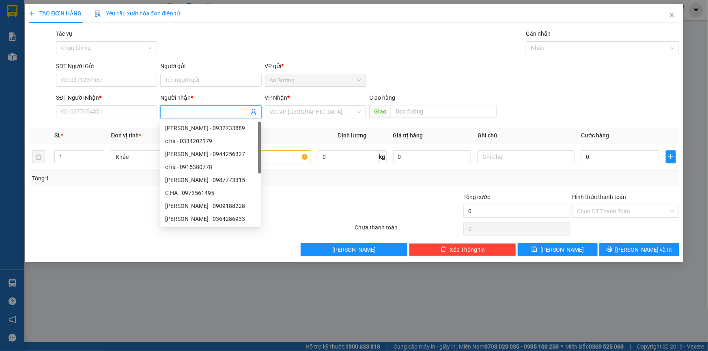
click at [285, 105] on div "VP Nhận *" at bounding box center [315, 99] width 101 height 12
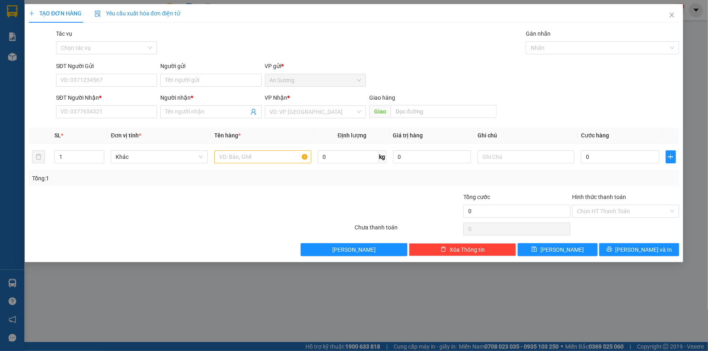
click at [295, 128] on th "Tên hàng *" at bounding box center [262, 136] width 103 height 16
click at [139, 118] on input "SĐT Người Nhận *" at bounding box center [106, 111] width 101 height 13
click at [137, 116] on input "SĐT Người Nhận *" at bounding box center [106, 111] width 101 height 13
click at [75, 131] on div "0914191942 - VŨ" at bounding box center [106, 128] width 91 height 9
type input "0914191942"
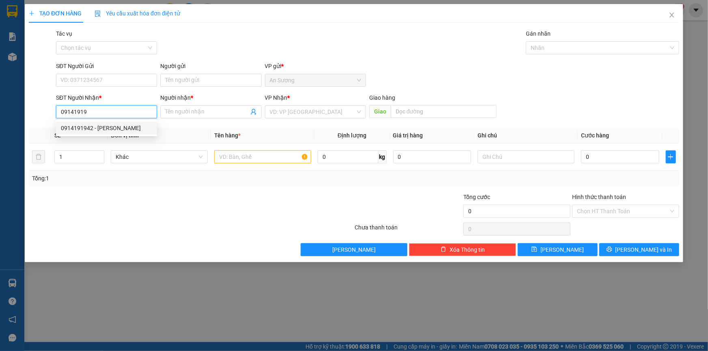
type input "VŨ"
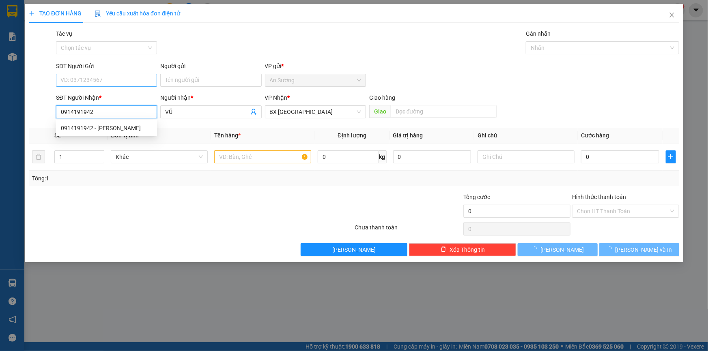
type input "30.000"
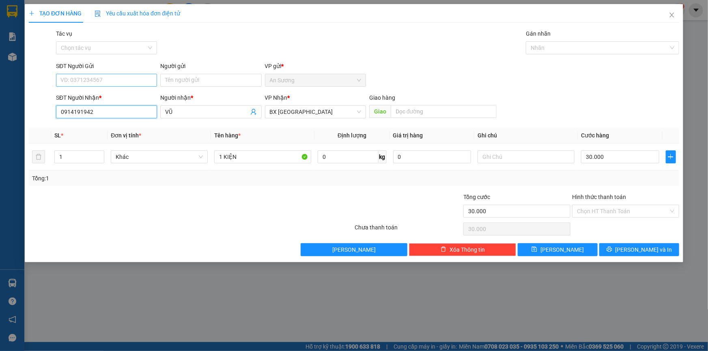
type input "0914191942"
click at [111, 80] on input "SĐT Người Gửi" at bounding box center [106, 80] width 101 height 13
type input "0938881824"
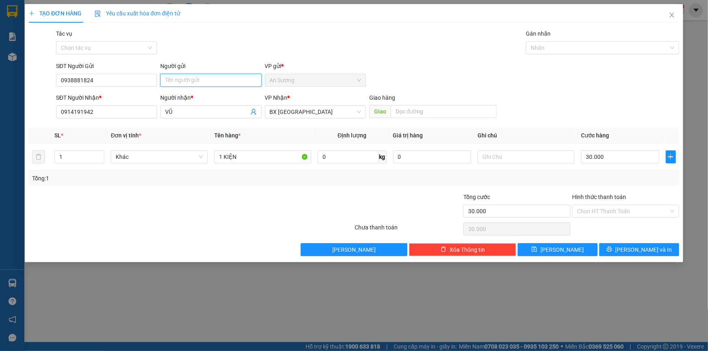
click at [205, 83] on input "Người gửi" at bounding box center [210, 80] width 101 height 13
type input "QUỐC KHÁNH"
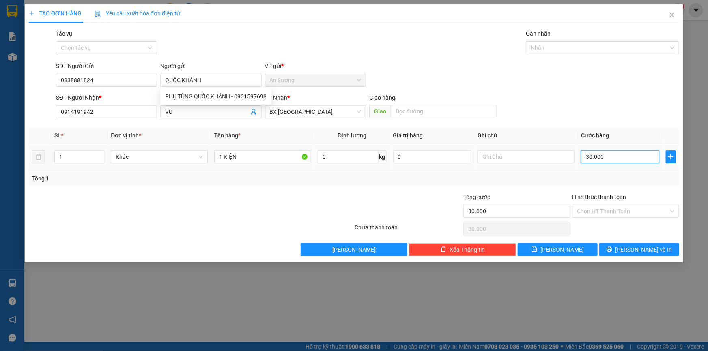
click at [614, 154] on input "30.000" at bounding box center [620, 156] width 78 height 13
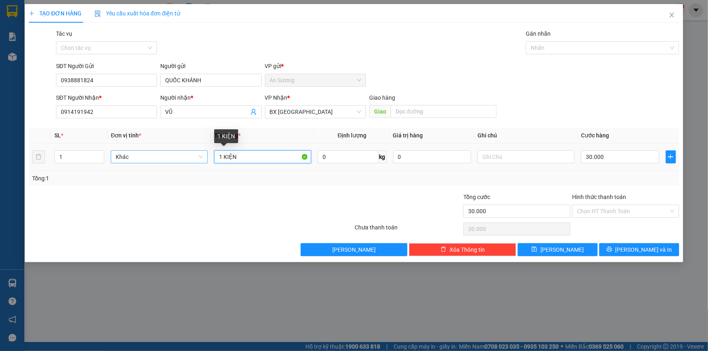
drag, startPoint x: 207, startPoint y: 155, endPoint x: 185, endPoint y: 159, distance: 21.8
click at [185, 159] on tr "1 Khác 1 KIỆN 0 kg 0 30.000" at bounding box center [354, 157] width 650 height 27
type input "1 THÙNG"
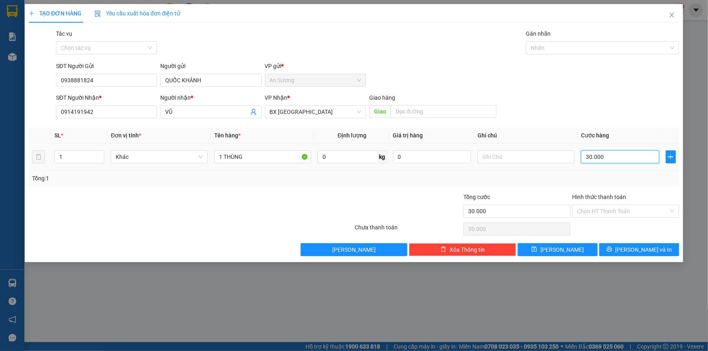
click at [610, 151] on input "30.000" at bounding box center [620, 156] width 78 height 13
type input "5"
type input "50"
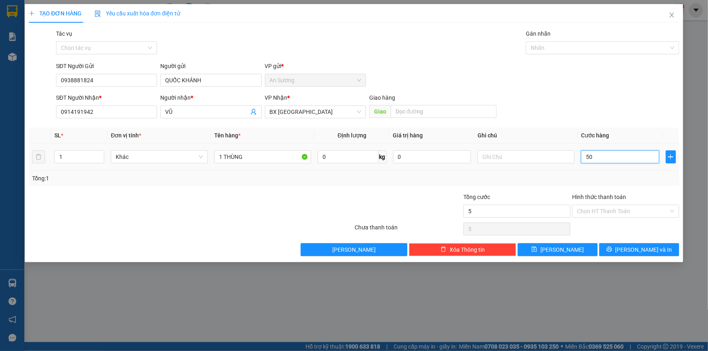
type input "50"
type input "50.000"
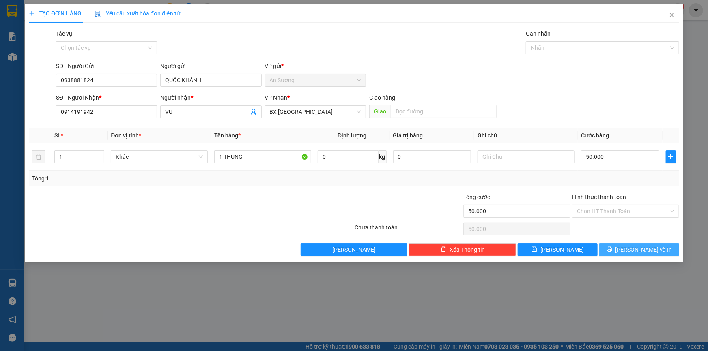
click at [653, 251] on span "[PERSON_NAME] và In" at bounding box center [643, 249] width 57 height 9
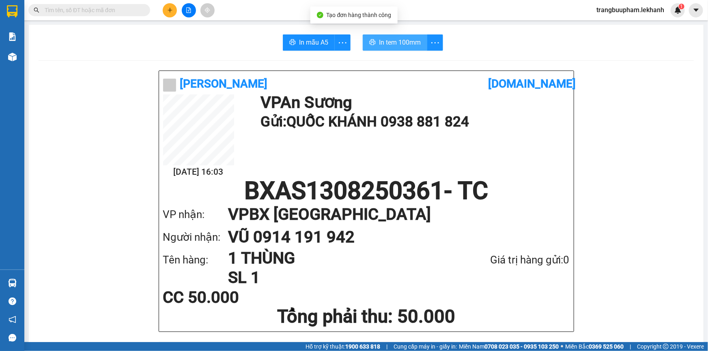
click at [393, 43] on span "In tem 100mm" at bounding box center [400, 42] width 42 height 10
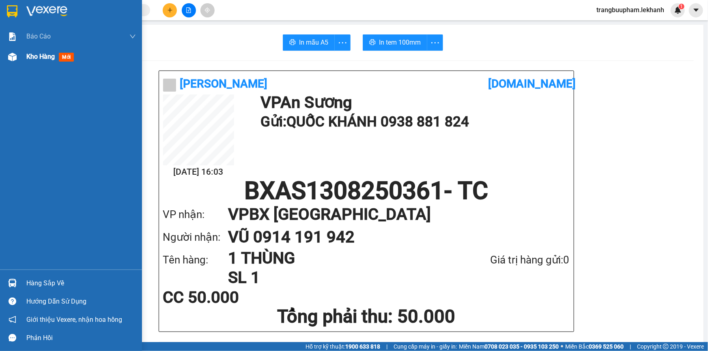
click at [41, 58] on span "Kho hàng" at bounding box center [40, 57] width 28 height 8
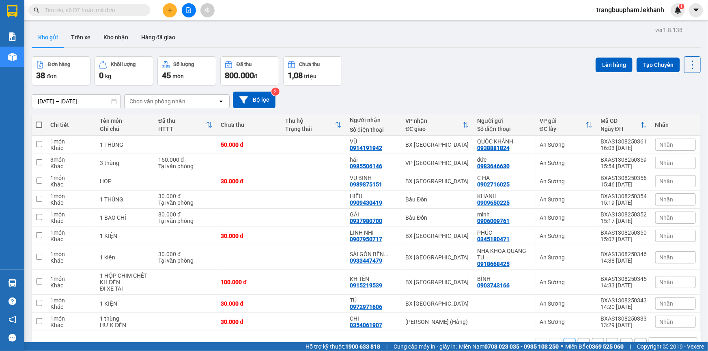
click at [163, 11] on button at bounding box center [170, 10] width 14 height 14
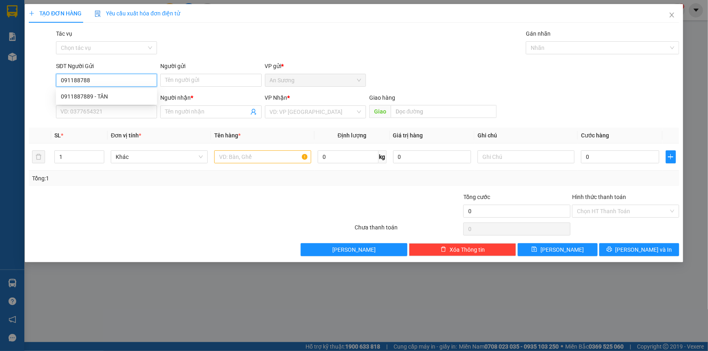
type input "0911887889"
click at [112, 96] on div "0911887889 - TÂN" at bounding box center [106, 96] width 91 height 9
type input "TÂN"
type input "0988040170"
type input "HIỆP"
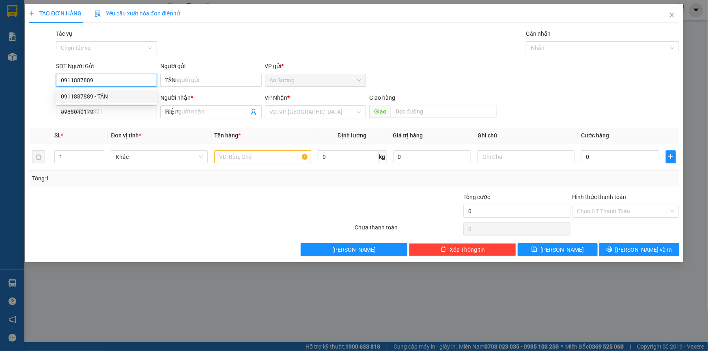
type input "30.000"
type input "0911887889"
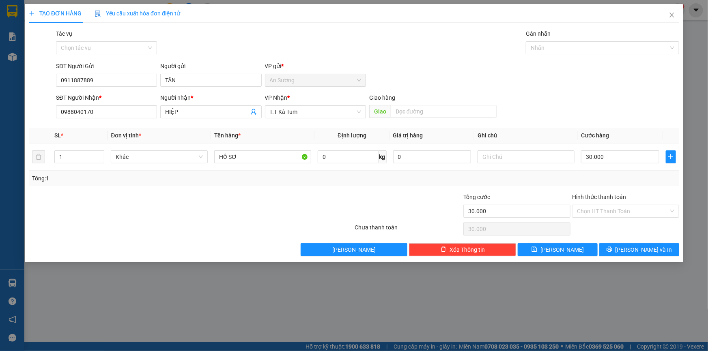
click at [604, 203] on div "Hình thức thanh toán" at bounding box center [625, 199] width 107 height 12
click at [612, 212] on input "Hình thức thanh toán" at bounding box center [623, 211] width 92 height 12
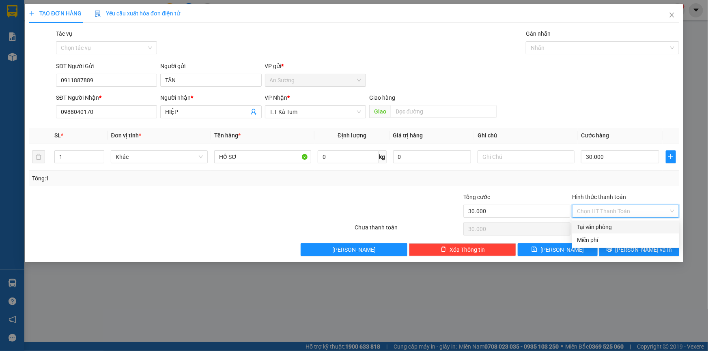
click at [614, 229] on div "Tại văn phòng" at bounding box center [625, 227] width 97 height 9
type input "0"
click at [633, 247] on span "[PERSON_NAME] và In" at bounding box center [643, 249] width 57 height 9
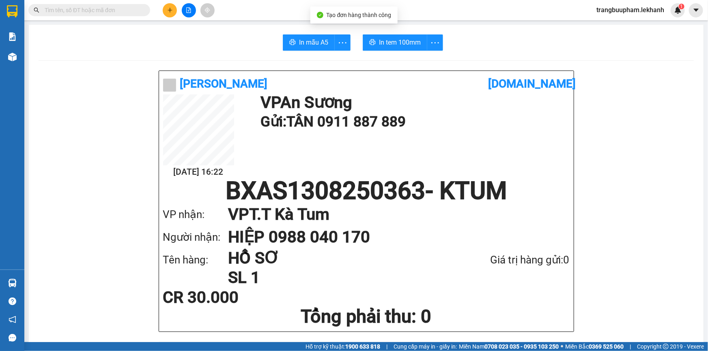
click at [394, 39] on span "In tem 100mm" at bounding box center [400, 42] width 42 height 10
click at [171, 14] on button at bounding box center [170, 10] width 14 height 14
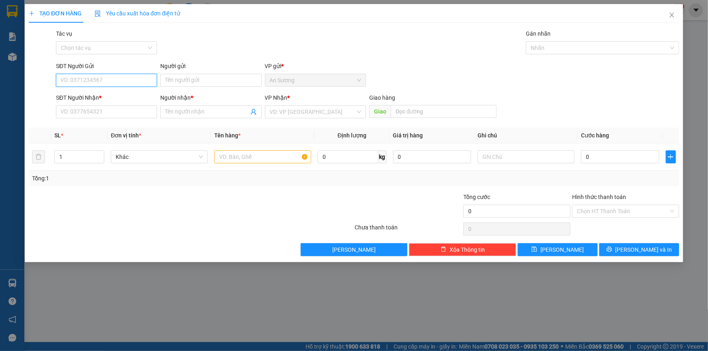
click at [118, 83] on input "SĐT Người Gửi" at bounding box center [106, 80] width 101 height 13
drag, startPoint x: 111, startPoint y: 93, endPoint x: 112, endPoint y: 100, distance: 7.4
click at [110, 94] on div "0915999010 - LABO ĐÔNG THẠNH" at bounding box center [106, 96] width 91 height 9
type input "0915999010"
type input "LABO ĐÔNG THẠNH"
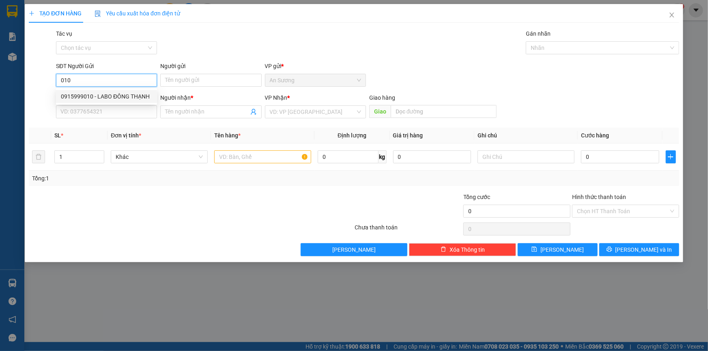
type input "0976627422"
type input "NHA KHOA SÀI GÒN BÀU ĐỒN"
type input "30.000"
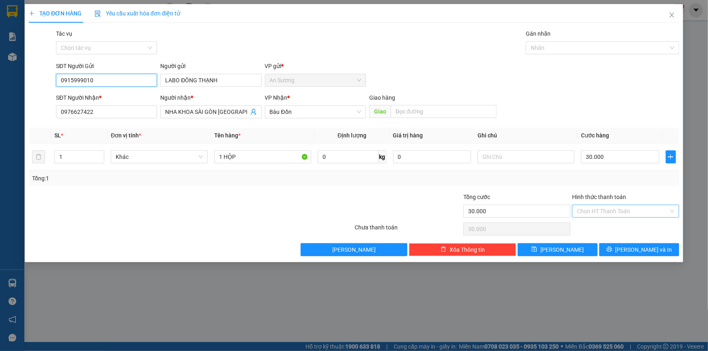
type input "0915999010"
click at [615, 211] on input "Hình thức thanh toán" at bounding box center [623, 211] width 92 height 12
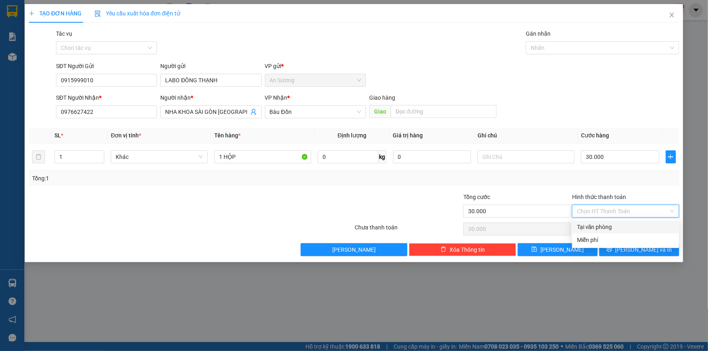
drag, startPoint x: 613, startPoint y: 229, endPoint x: 619, endPoint y: 235, distance: 8.3
click at [613, 228] on div "Tại văn phòng" at bounding box center [625, 227] width 97 height 9
type input "0"
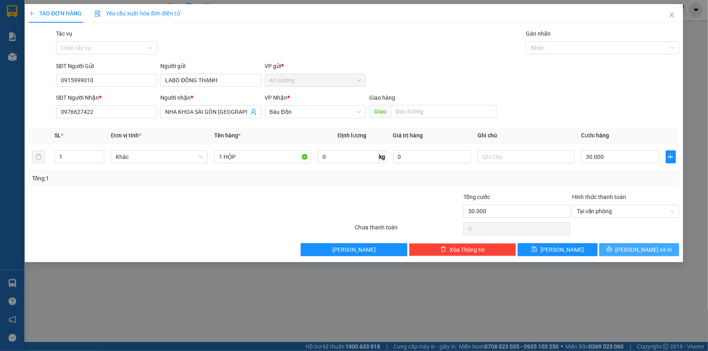
click at [611, 248] on icon "printer" at bounding box center [608, 249] width 5 height 5
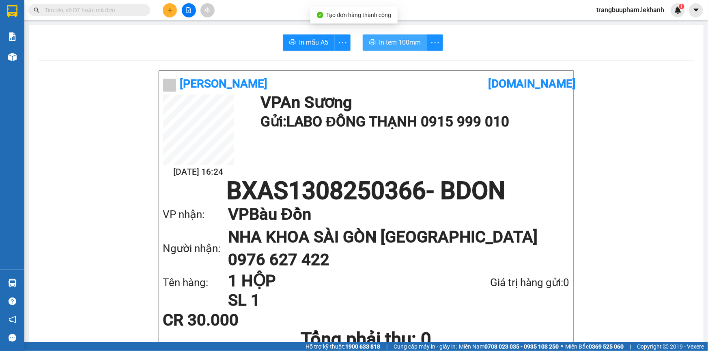
click at [419, 35] on button "In tem 100mm" at bounding box center [394, 42] width 64 height 16
click at [416, 44] on span "In tem 100mm" at bounding box center [400, 42] width 42 height 10
click at [173, 11] on button at bounding box center [170, 10] width 14 height 14
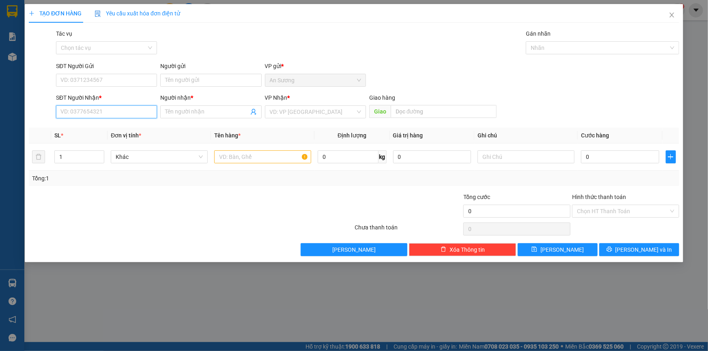
click at [83, 109] on input "SĐT Người Nhận *" at bounding box center [106, 111] width 101 height 13
click at [94, 129] on div "0945007614 - MY" at bounding box center [106, 128] width 91 height 9
type input "0945007614"
type input "MY"
type input "30.000"
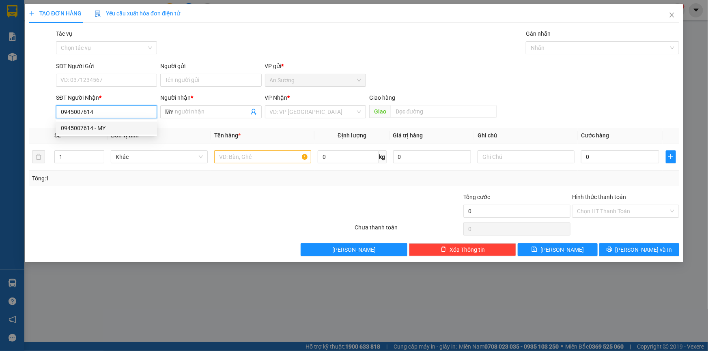
type input "30.000"
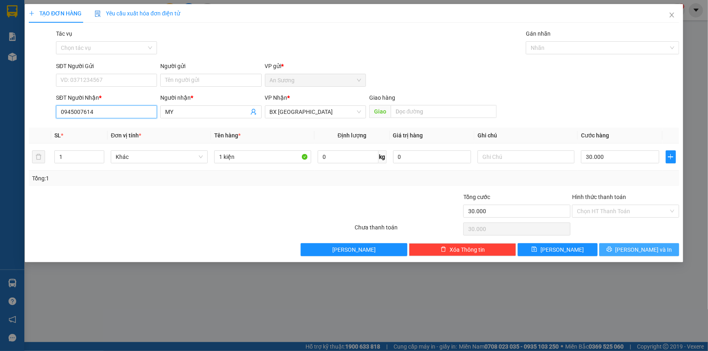
type input "0945007614"
click at [612, 249] on icon "printer" at bounding box center [609, 250] width 6 height 6
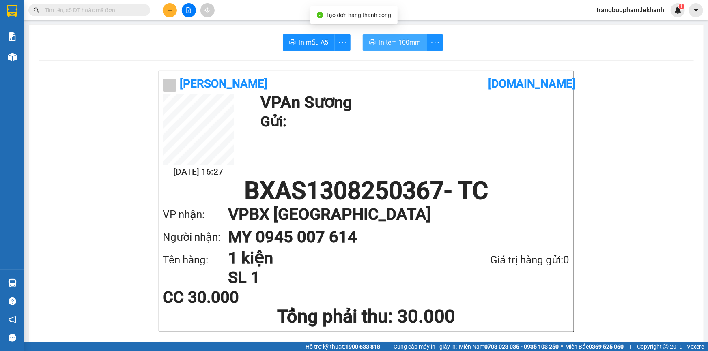
drag, startPoint x: 393, startPoint y: 42, endPoint x: 396, endPoint y: 48, distance: 6.9
click at [396, 49] on button "In tem 100mm" at bounding box center [394, 42] width 64 height 16
click at [396, 48] on button "In tem 100mm" at bounding box center [394, 42] width 64 height 16
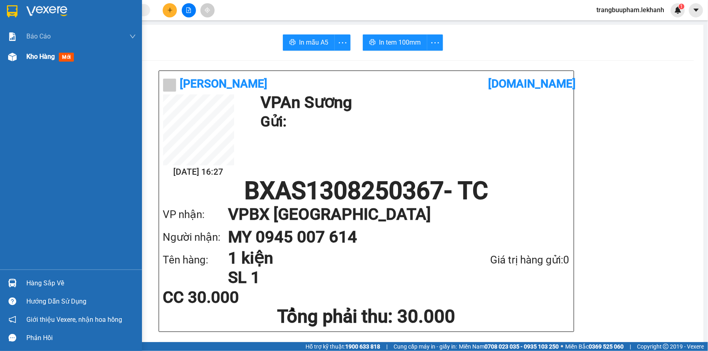
click at [57, 55] on div "Kho hàng mới" at bounding box center [51, 56] width 51 height 10
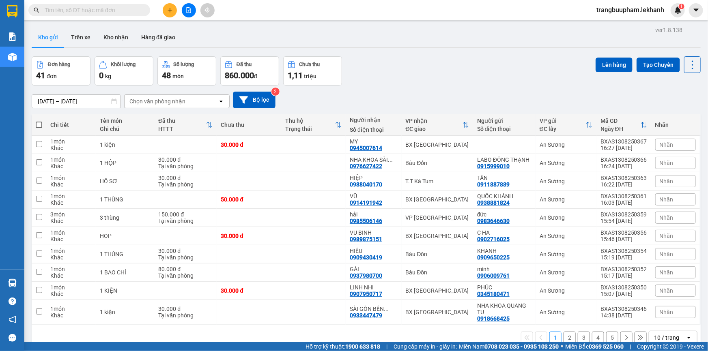
click at [172, 9] on icon "plus" at bounding box center [170, 10] width 6 height 6
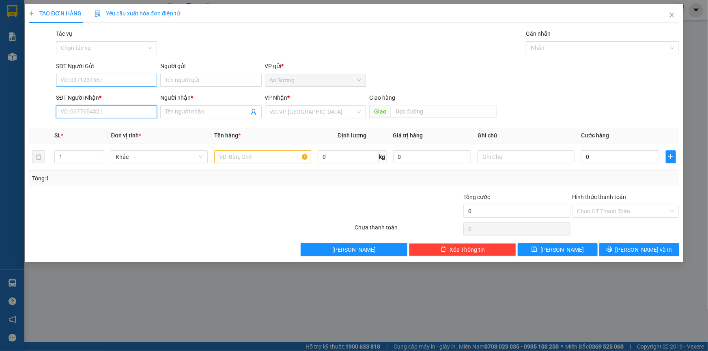
drag, startPoint x: 112, startPoint y: 112, endPoint x: 136, endPoint y: 76, distance: 43.3
click at [118, 105] on input "SĐT Người Nhận *" at bounding box center [106, 111] width 101 height 13
type input "0939553668"
click at [105, 122] on div "0939553668 - TÚ" at bounding box center [106, 128] width 101 height 13
type input "TÚ"
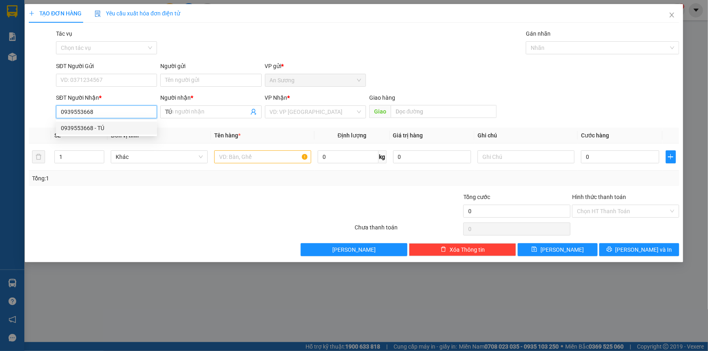
type input "160.000"
type input "0939553668"
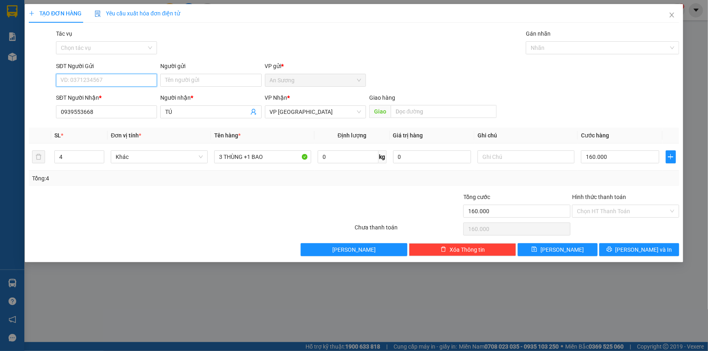
click at [114, 82] on input "SĐT Người Gửi" at bounding box center [106, 80] width 101 height 13
type input "0765866399"
click at [170, 79] on input "Người gửi" at bounding box center [210, 80] width 101 height 13
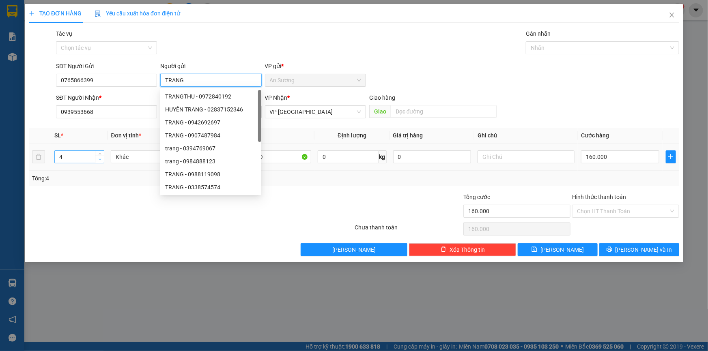
type input "TRANG"
click at [99, 161] on span "down" at bounding box center [99, 159] width 5 height 5
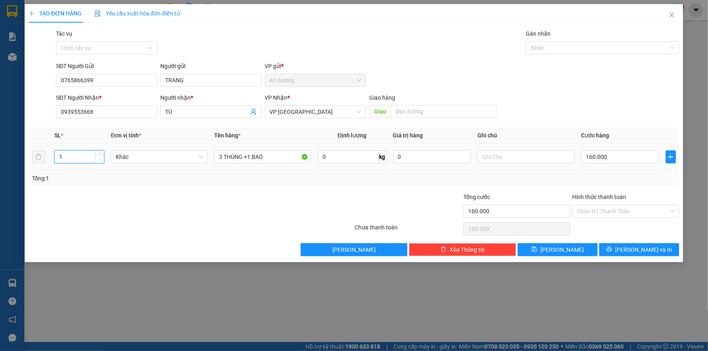
click at [100, 161] on span "down" at bounding box center [99, 159] width 5 height 5
type input "2"
click at [101, 154] on icon "up" at bounding box center [100, 155] width 3 height 3
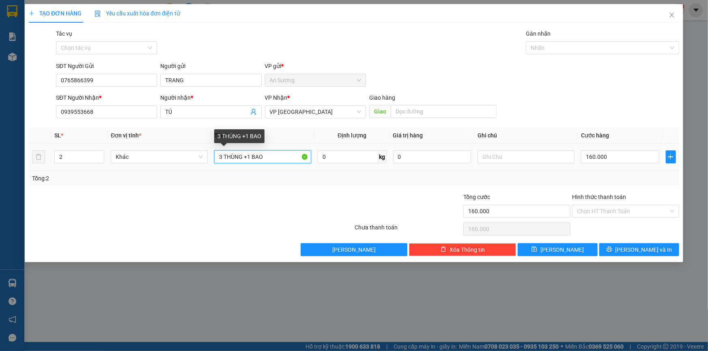
drag, startPoint x: 275, startPoint y: 157, endPoint x: 130, endPoint y: 148, distance: 145.4
click at [130, 148] on tr "2 Khác 3 THÙNG +1 BAO 0 kg 0 160.000" at bounding box center [354, 157] width 650 height 27
drag, startPoint x: 263, startPoint y: 160, endPoint x: 206, endPoint y: 160, distance: 56.8
click at [202, 160] on tr "2 Khác 2 KIỆN 0 kg 0 160.000" at bounding box center [354, 157] width 650 height 27
click at [259, 158] on input "2 KIỆN" at bounding box center [262, 156] width 97 height 13
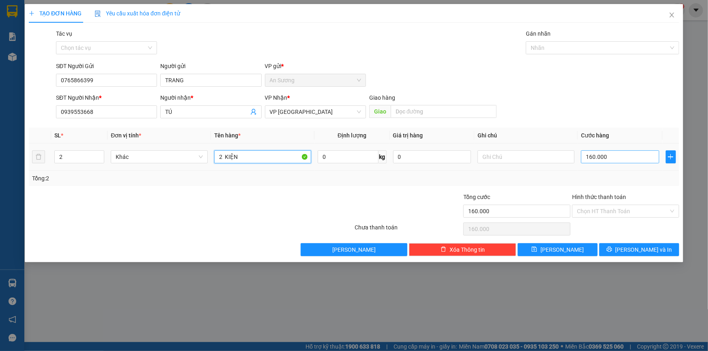
type input "2 KIỆN"
click at [616, 159] on input "160.000" at bounding box center [620, 156] width 78 height 13
type input "5"
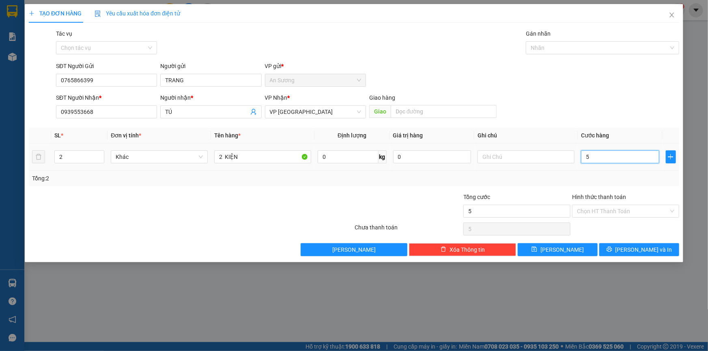
type input "50"
type input "50.000"
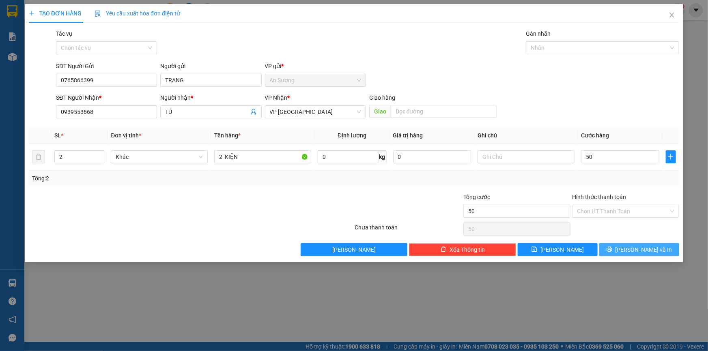
type input "50.000"
click at [641, 247] on span "[PERSON_NAME] và In" at bounding box center [643, 249] width 57 height 9
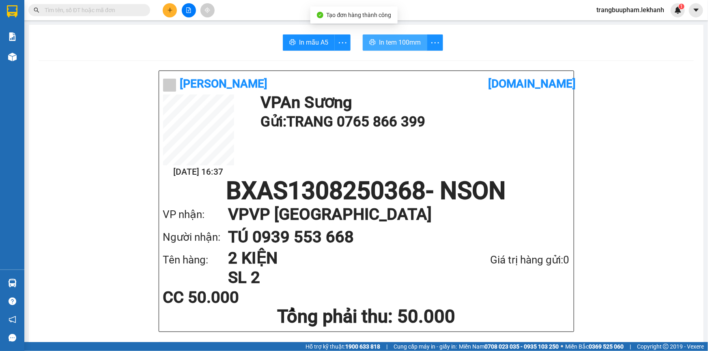
click at [401, 43] on span "In tem 100mm" at bounding box center [400, 42] width 42 height 10
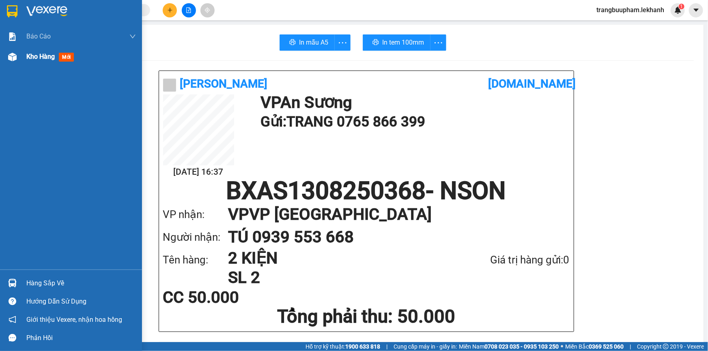
click at [35, 56] on span "Kho hàng" at bounding box center [40, 57] width 28 height 8
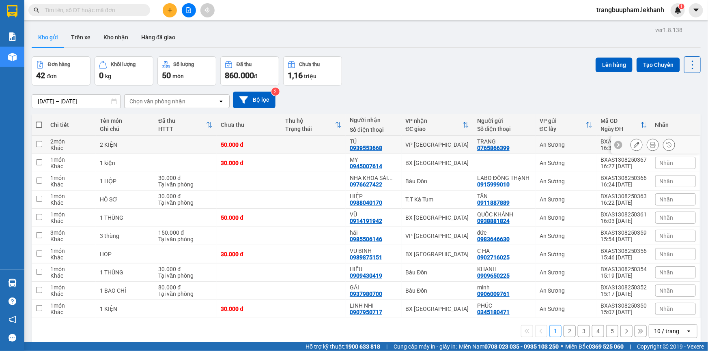
click at [212, 145] on td at bounding box center [185, 145] width 62 height 18
checkbox input "true"
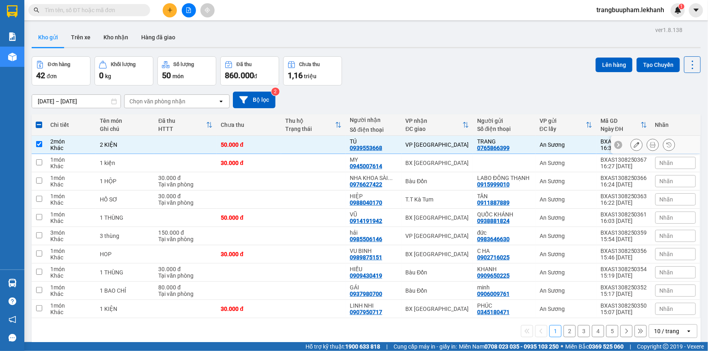
click at [633, 144] on icon at bounding box center [636, 145] width 6 height 6
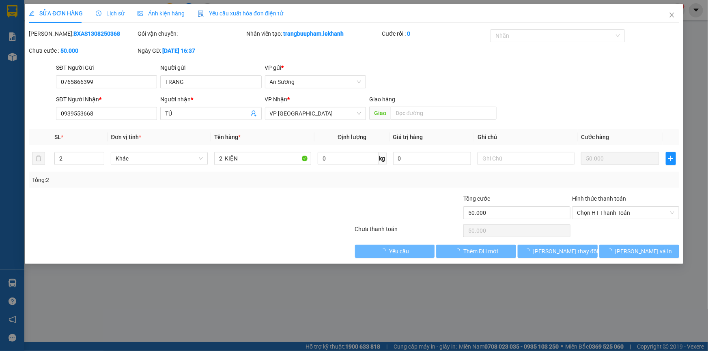
type input "0765866399"
type input "TRANG"
type input "0939553668"
type input "TÚ"
type input "50.000"
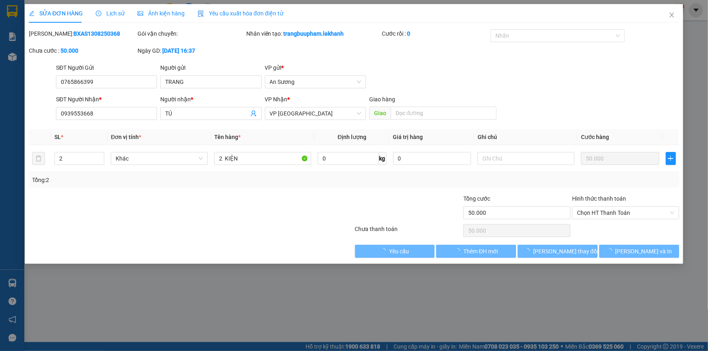
type input "50.000"
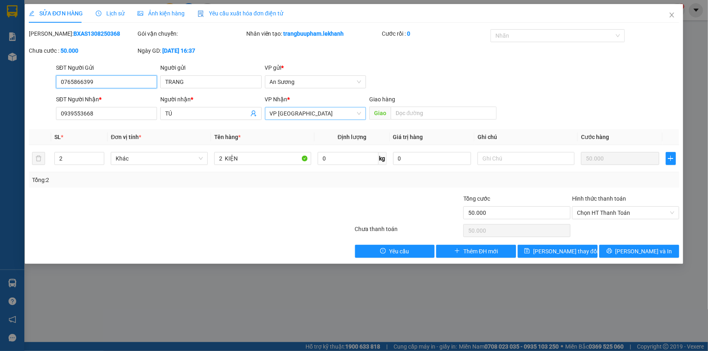
click at [296, 116] on span "VP [GEOGRAPHIC_DATA]" at bounding box center [315, 113] width 91 height 12
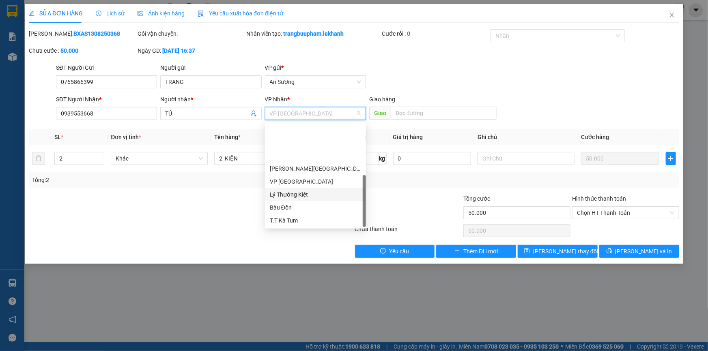
scroll to position [51, 0]
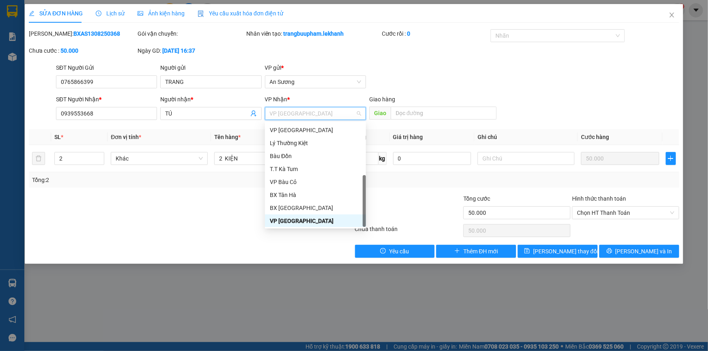
click at [315, 223] on div "VP [GEOGRAPHIC_DATA]" at bounding box center [315, 221] width 91 height 9
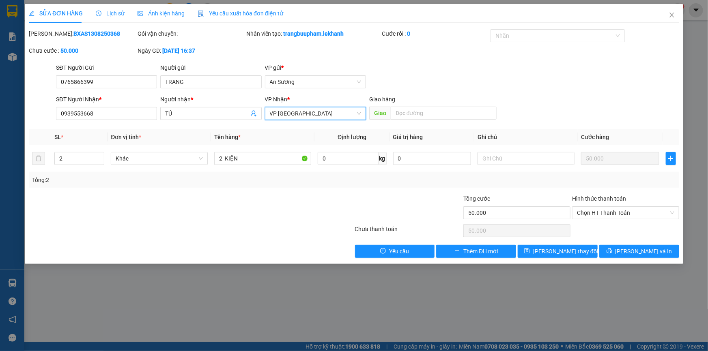
click at [308, 117] on span "VP [GEOGRAPHIC_DATA]" at bounding box center [315, 113] width 91 height 12
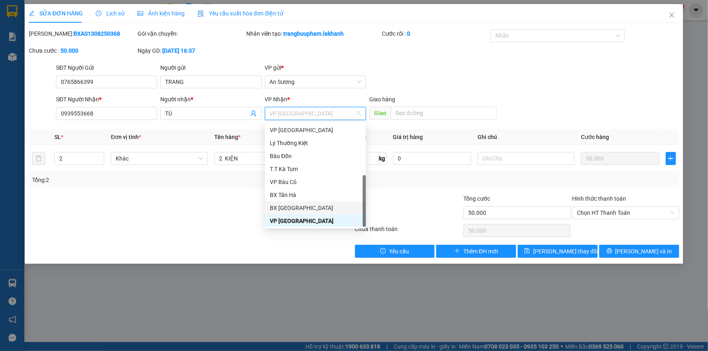
click at [303, 204] on div "BX [GEOGRAPHIC_DATA]" at bounding box center [315, 208] width 91 height 9
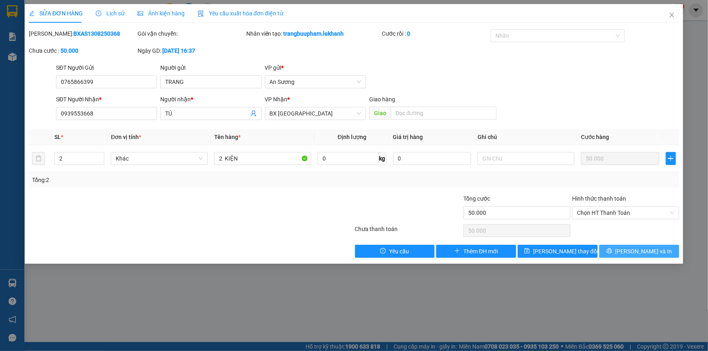
click at [612, 253] on icon "printer" at bounding box center [609, 251] width 6 height 6
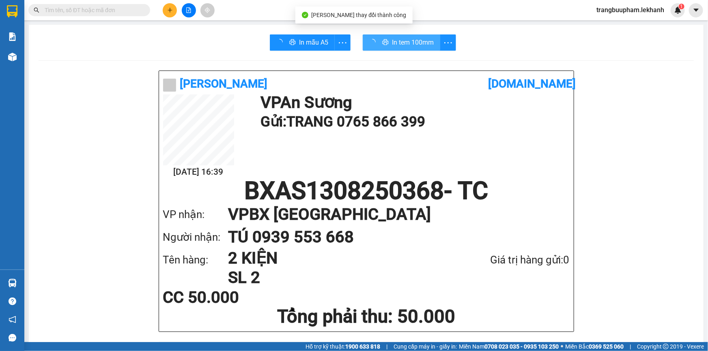
click at [416, 41] on span "In tem 100mm" at bounding box center [413, 42] width 42 height 10
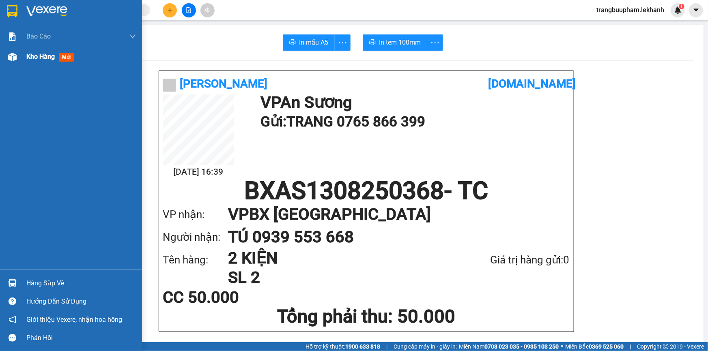
click at [32, 55] on span "Kho hàng" at bounding box center [40, 57] width 28 height 8
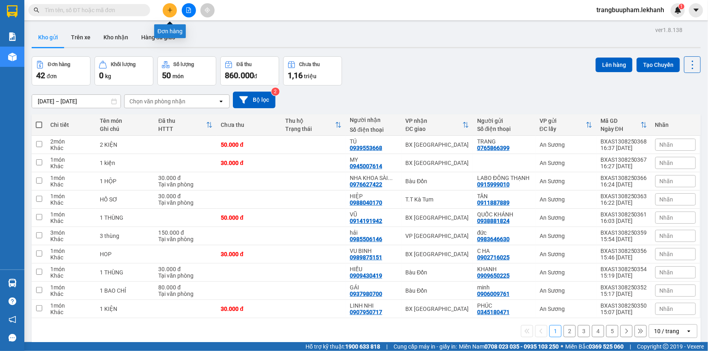
click at [168, 13] on button at bounding box center [170, 10] width 14 height 14
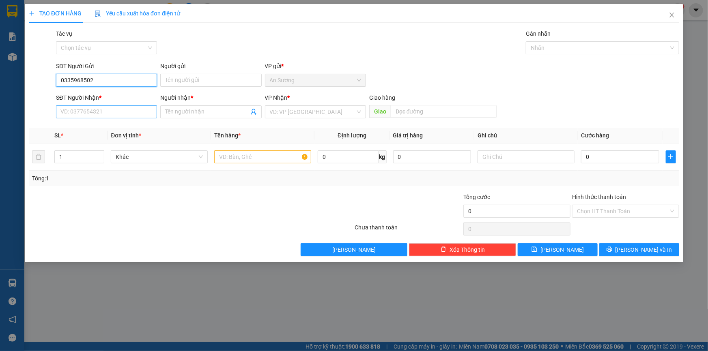
type input "0335968502"
click at [121, 114] on input "SĐT Người Nhận *" at bounding box center [106, 111] width 101 height 13
type input "0834966887"
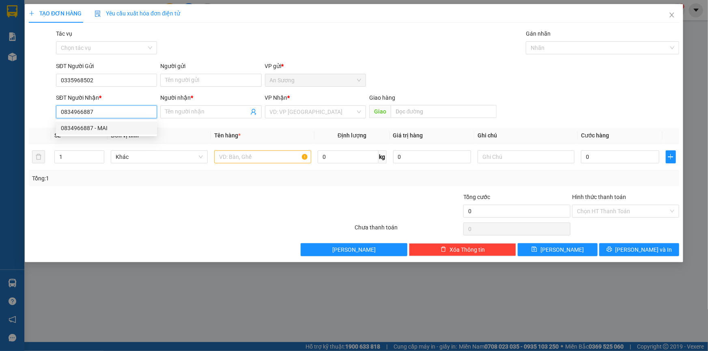
click at [116, 128] on div "0834966887 - MAI" at bounding box center [106, 128] width 91 height 9
type input "MAI"
type input "50.000"
type input "0834966887"
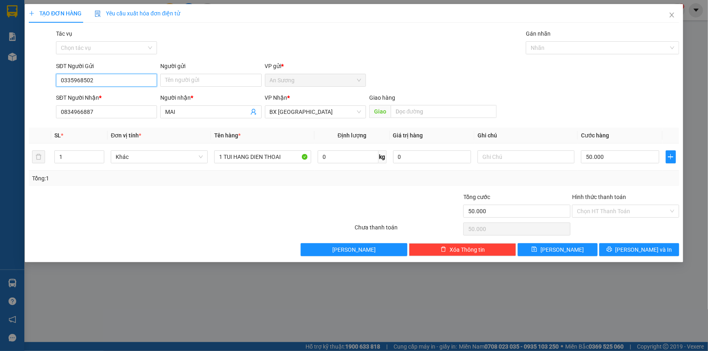
click at [104, 88] on div "SĐT Người Gửi 0335968502" at bounding box center [106, 76] width 101 height 28
drag, startPoint x: 122, startPoint y: 79, endPoint x: 223, endPoint y: 75, distance: 101.5
click at [124, 78] on input "0335968502" at bounding box center [106, 80] width 101 height 13
click at [220, 81] on input "Người gửi" at bounding box center [210, 80] width 101 height 13
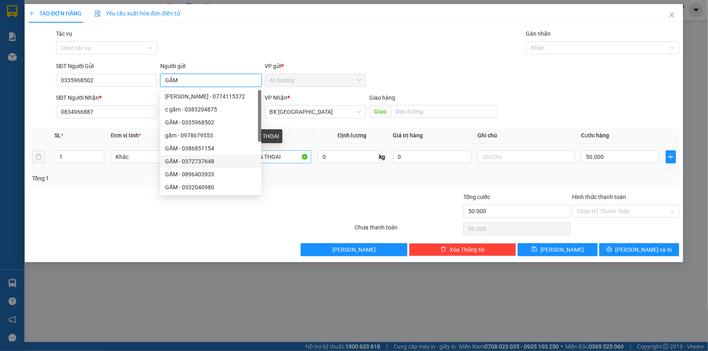
type input "GẤM"
click at [287, 163] on input "1 TUI HANG DIEN THOAI" at bounding box center [262, 156] width 97 height 13
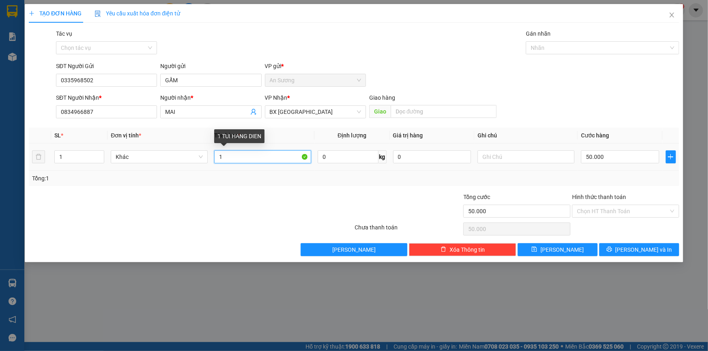
type input "1"
type input "1 BÌ THƯ"
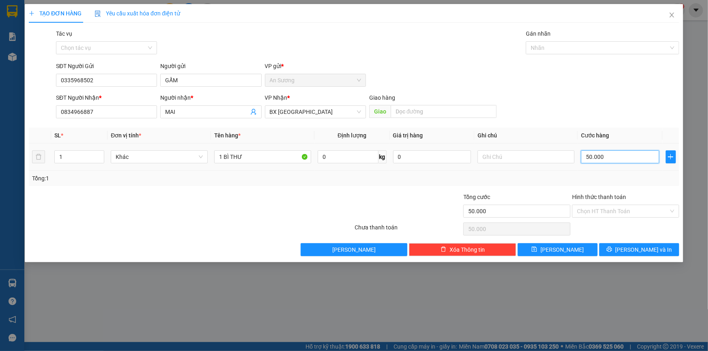
type input "3"
type input "30"
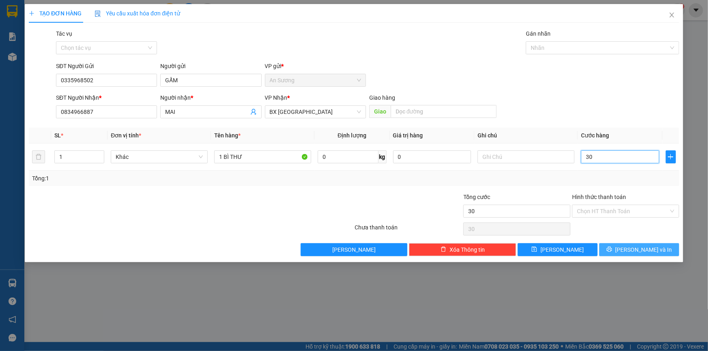
type input "30"
click at [612, 252] on icon "printer" at bounding box center [609, 250] width 6 height 6
type input "30.000"
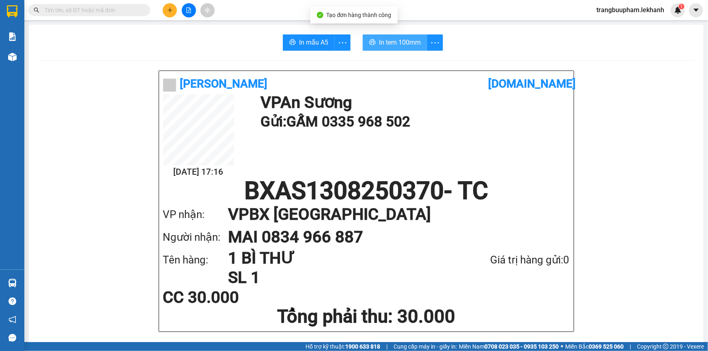
click at [397, 50] on button "In tem 100mm" at bounding box center [394, 42] width 64 height 16
click at [397, 48] on button "In tem 100mm" at bounding box center [394, 42] width 64 height 16
click at [380, 45] on span "In tem 100mm" at bounding box center [400, 42] width 42 height 10
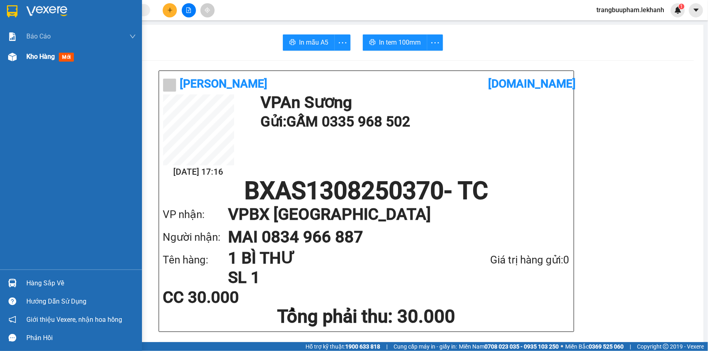
click at [45, 63] on div "Kho hàng mới" at bounding box center [80, 57] width 109 height 20
click at [46, 62] on div "Kho hàng mới" at bounding box center [80, 57] width 109 height 20
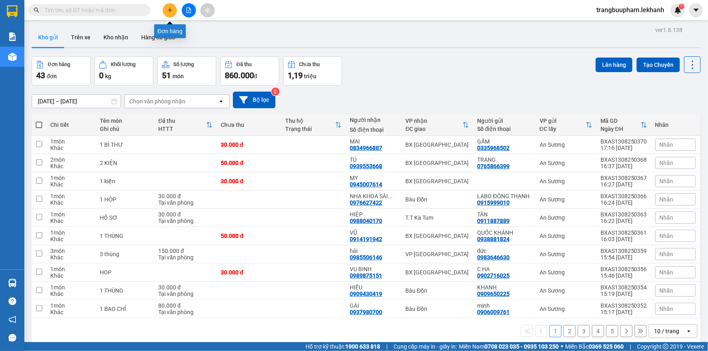
click at [168, 13] on button at bounding box center [170, 10] width 14 height 14
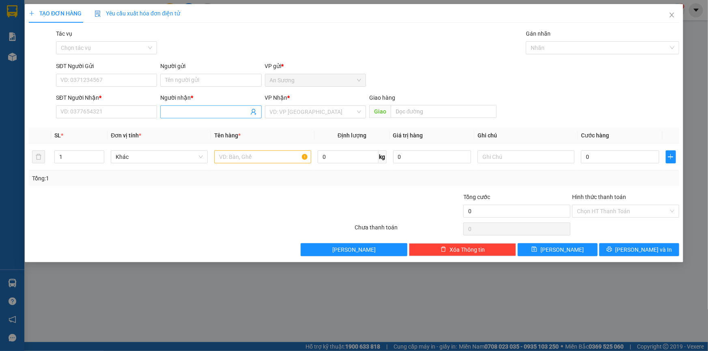
drag, startPoint x: 211, startPoint y: 114, endPoint x: 234, endPoint y: 109, distance: 23.1
click at [211, 116] on input "Người nhận *" at bounding box center [206, 111] width 83 height 9
click at [268, 113] on div "VD: VP [GEOGRAPHIC_DATA]" at bounding box center [315, 111] width 101 height 13
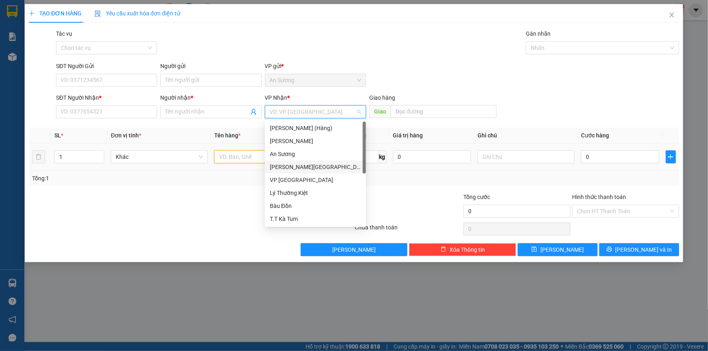
click at [232, 157] on input "text" at bounding box center [262, 156] width 97 height 13
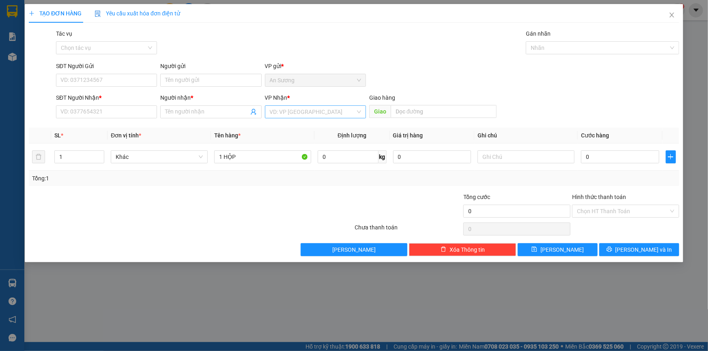
click at [287, 115] on input "search" at bounding box center [313, 112] width 86 height 12
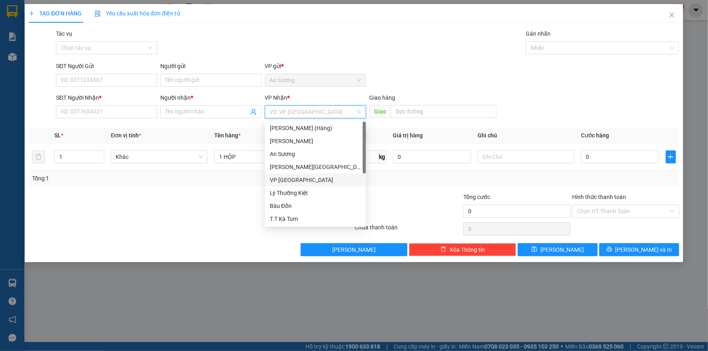
scroll to position [51, 0]
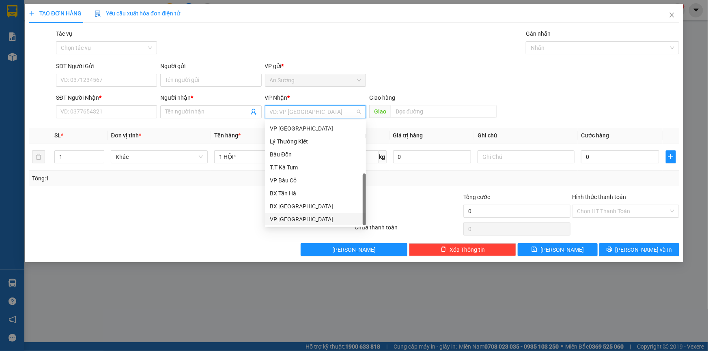
drag, startPoint x: 304, startPoint y: 220, endPoint x: 266, endPoint y: 176, distance: 58.1
click at [304, 220] on div "VP [GEOGRAPHIC_DATA]" at bounding box center [315, 219] width 91 height 9
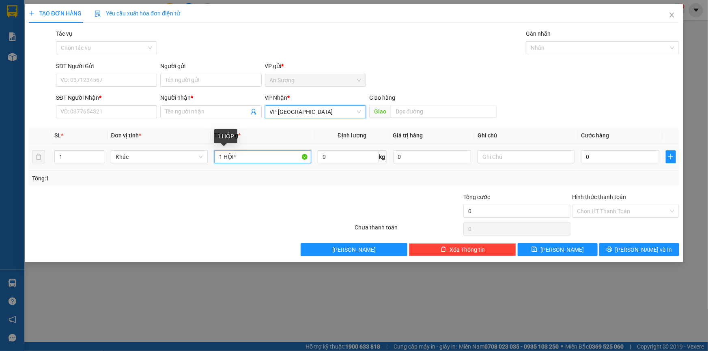
click at [258, 158] on input "1 HỘP" at bounding box center [262, 156] width 97 height 13
type input "1 HỘP MAI NHẬN"
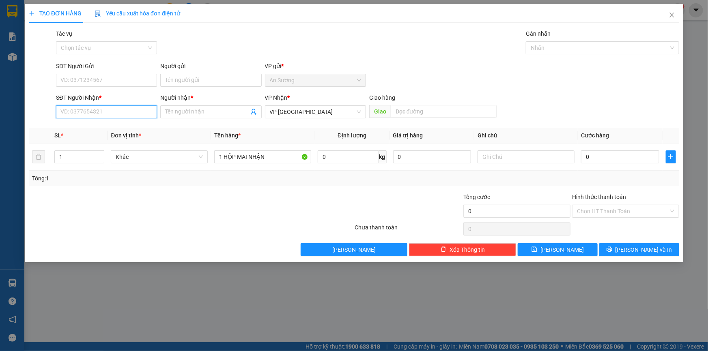
click at [117, 106] on input "SĐT Người Nhận *" at bounding box center [106, 111] width 101 height 13
type input "0979403559"
click at [118, 130] on div "0979403559 - PHƯƠNG" at bounding box center [106, 128] width 91 height 9
type input "PHƯƠNG"
type input "80.000"
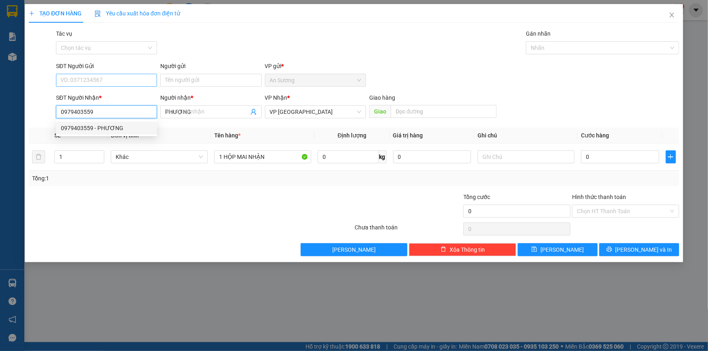
type input "80.000"
type input "0979403559"
click at [108, 83] on input "SĐT Người Gửi" at bounding box center [106, 80] width 101 height 13
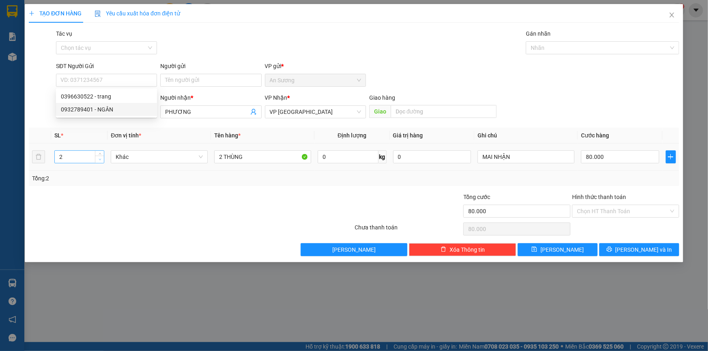
type input "1"
click at [103, 159] on span "Decrease Value" at bounding box center [99, 159] width 9 height 7
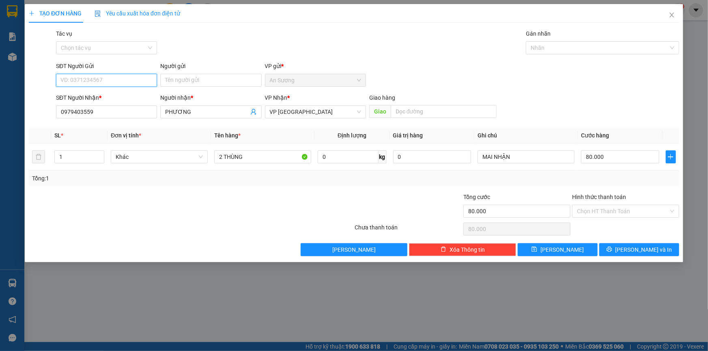
click at [99, 82] on input "SĐT Người Gửi" at bounding box center [106, 80] width 101 height 13
type input "0938745238"
drag, startPoint x: 184, startPoint y: 78, endPoint x: 184, endPoint y: 73, distance: 5.3
click at [184, 76] on input "Người gửi" at bounding box center [210, 80] width 101 height 13
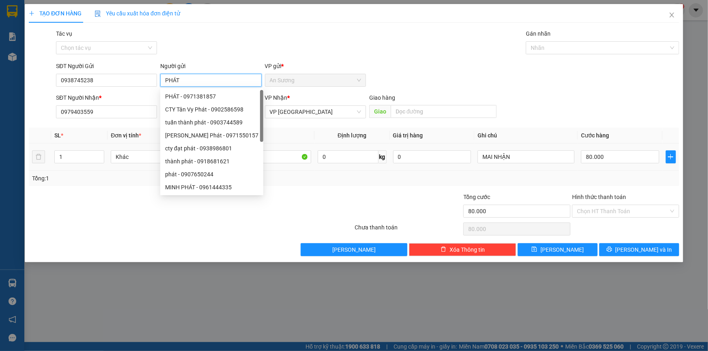
type input "PHÁT"
drag, startPoint x: 292, startPoint y: 148, endPoint x: 289, endPoint y: 159, distance: 11.0
click at [292, 156] on td "2 THÙNG" at bounding box center [262, 157] width 103 height 27
click at [289, 159] on input "2 THÙNG" at bounding box center [262, 156] width 97 height 13
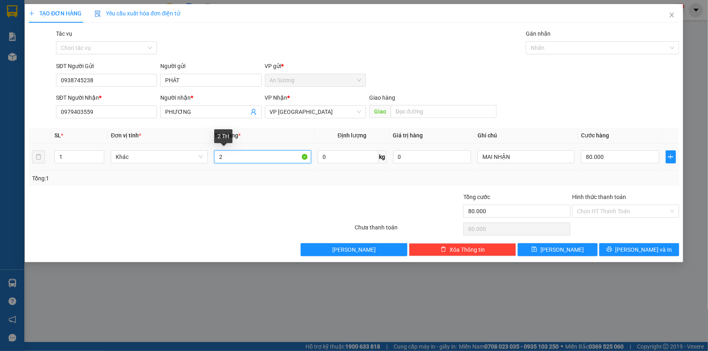
type input "2"
type input "1 MÓN"
type input "3"
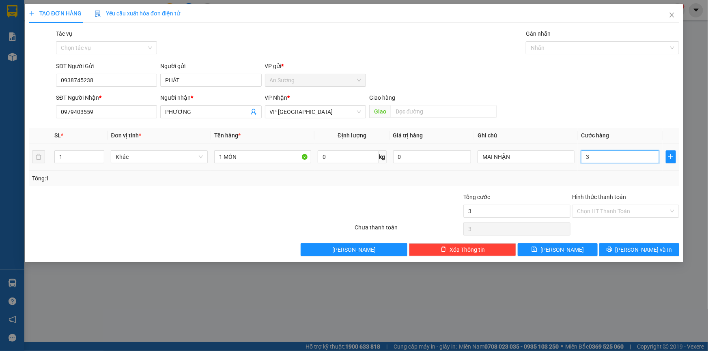
type input "30"
click at [631, 252] on button "[PERSON_NAME] và In" at bounding box center [639, 249] width 80 height 13
type input "30.000"
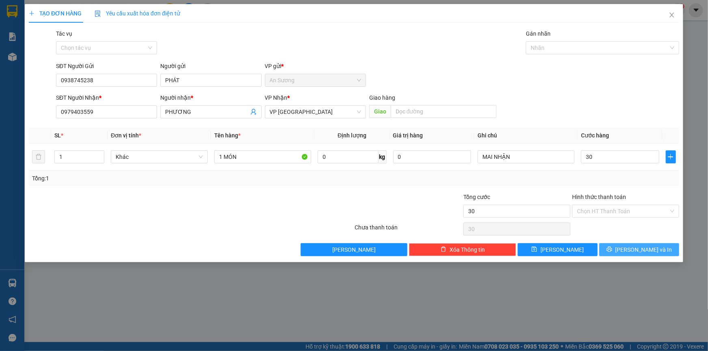
type input "30.000"
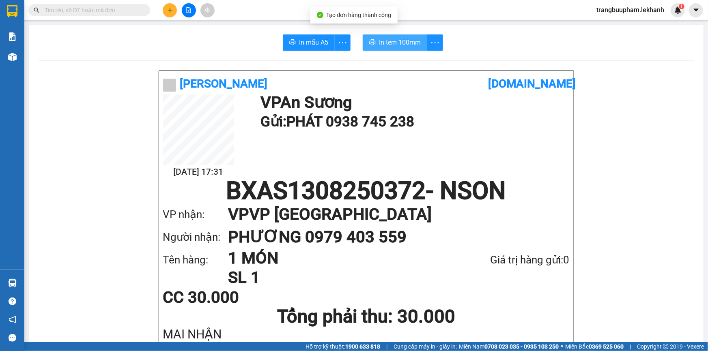
click at [401, 48] on button "In tem 100mm" at bounding box center [394, 42] width 64 height 16
click at [412, 44] on span "In tem 100mm" at bounding box center [400, 42] width 42 height 10
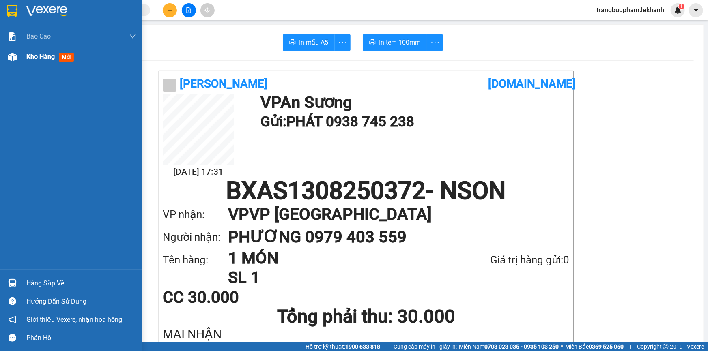
click at [30, 62] on div "Kho hàng mới" at bounding box center [80, 57] width 109 height 20
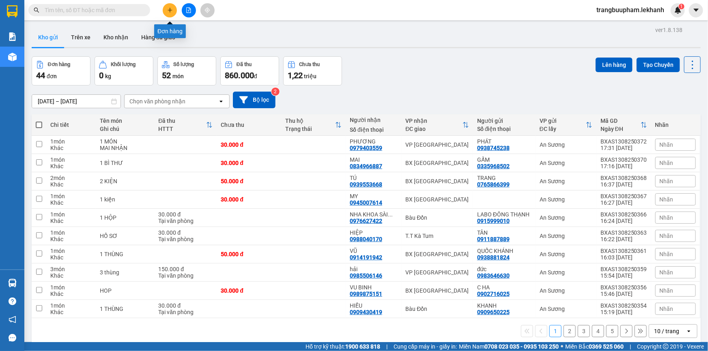
click at [169, 14] on button at bounding box center [170, 10] width 14 height 14
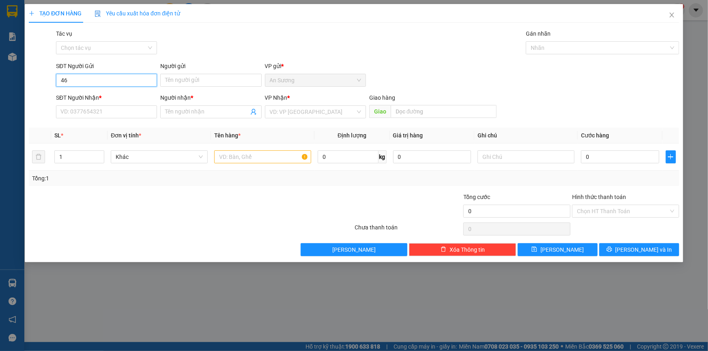
type input "4"
click at [109, 99] on div "0962897746 - TOÀN" at bounding box center [106, 96] width 91 height 9
type input "0962897746"
type input "TOÀN"
type input "0985589134"
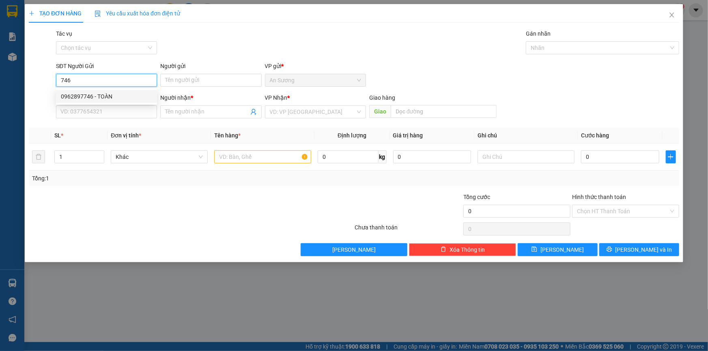
type input "ĐỨC"
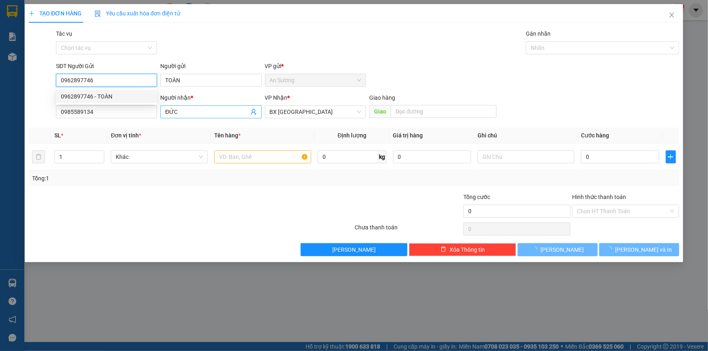
type input "30.000"
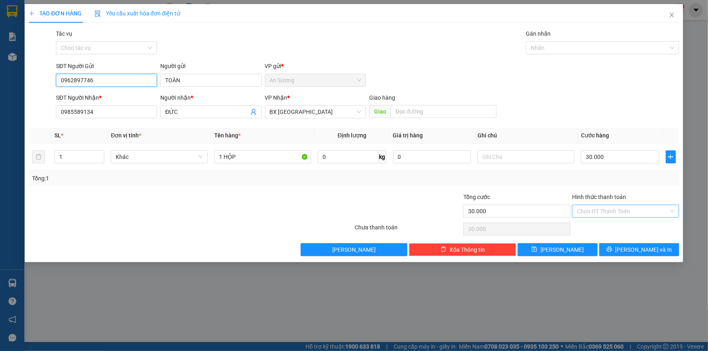
type input "0962897746"
click at [600, 208] on input "Hình thức thanh toán" at bounding box center [623, 211] width 92 height 12
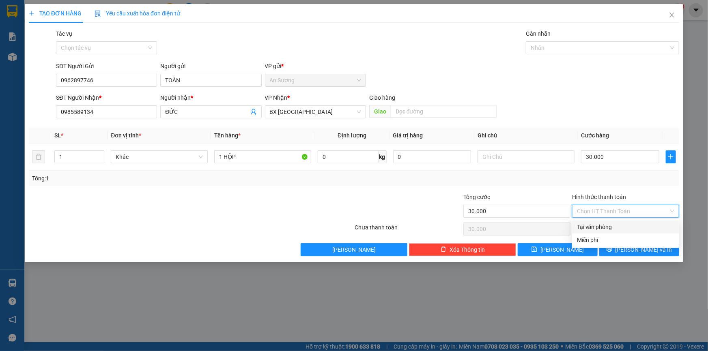
drag, startPoint x: 610, startPoint y: 229, endPoint x: 618, endPoint y: 232, distance: 8.5
click at [611, 229] on div "Tại văn phòng" at bounding box center [625, 227] width 97 height 9
type input "0"
click at [631, 251] on button "[PERSON_NAME] và In" at bounding box center [639, 249] width 80 height 13
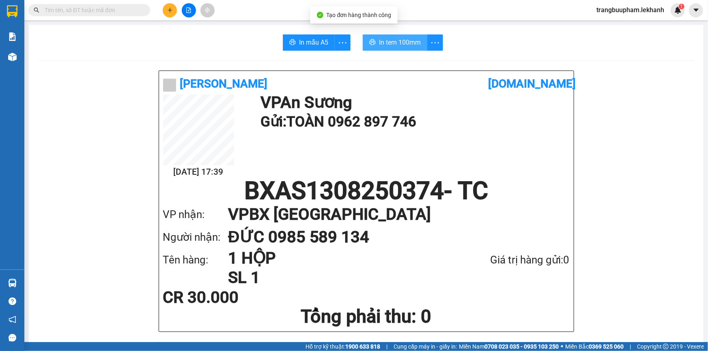
drag, startPoint x: 392, startPoint y: 47, endPoint x: 398, endPoint y: 43, distance: 6.9
click at [393, 47] on span "In tem 100mm" at bounding box center [400, 42] width 42 height 10
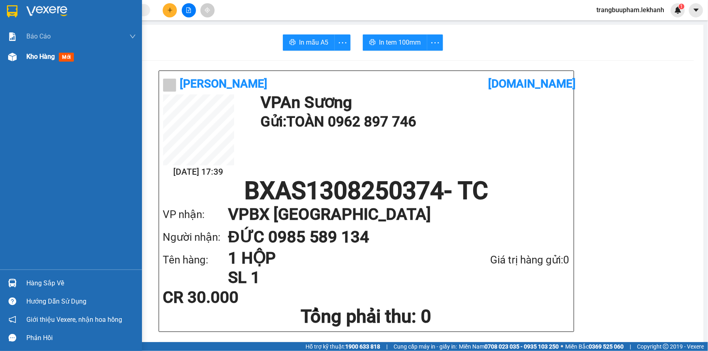
click at [33, 62] on div "Kho hàng mới" at bounding box center [80, 57] width 109 height 20
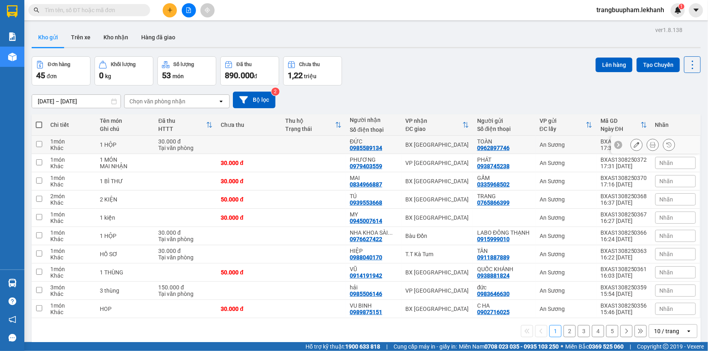
click at [292, 145] on td at bounding box center [313, 145] width 64 height 18
checkbox input "true"
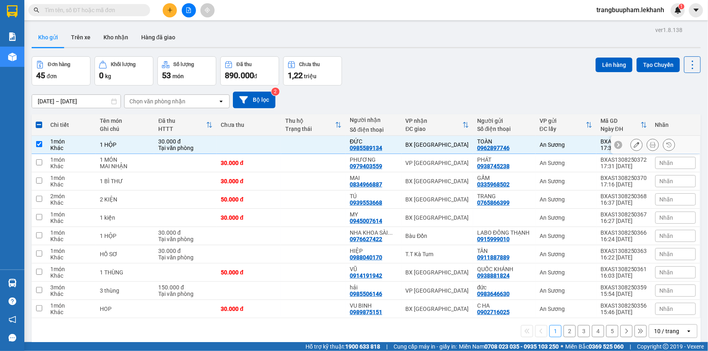
click at [650, 144] on button at bounding box center [652, 145] width 11 height 14
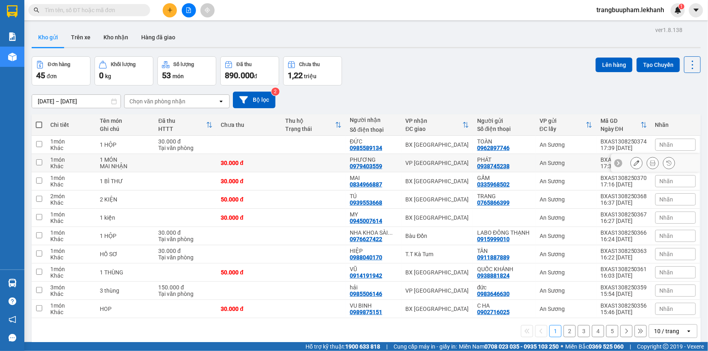
click at [281, 164] on td at bounding box center [313, 163] width 64 height 18
checkbox input "true"
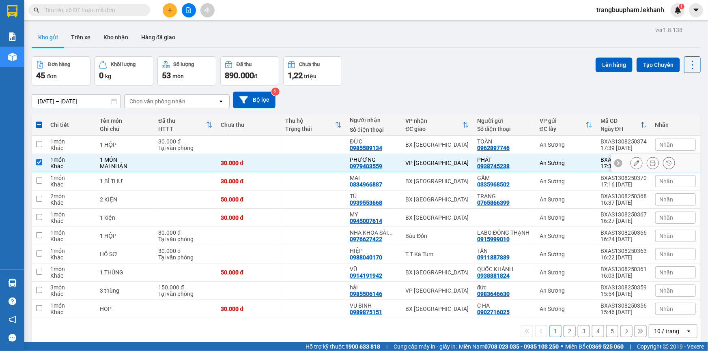
click at [650, 163] on icon at bounding box center [653, 163] width 6 height 6
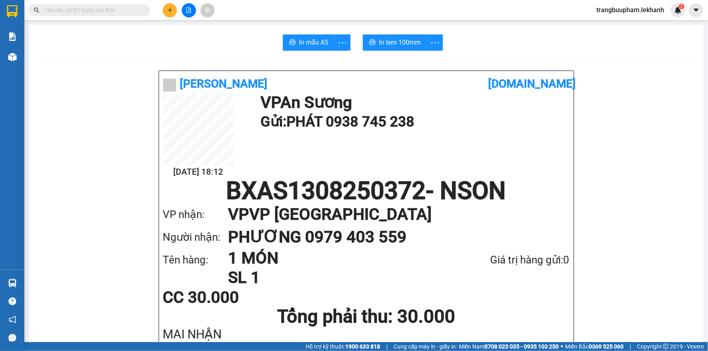
click at [172, 10] on icon "plus" at bounding box center [170, 10] width 6 height 6
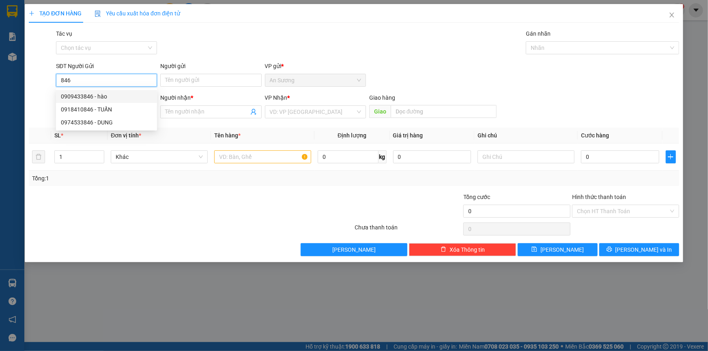
click at [109, 95] on div "0909433846 - hào" at bounding box center [106, 96] width 91 height 9
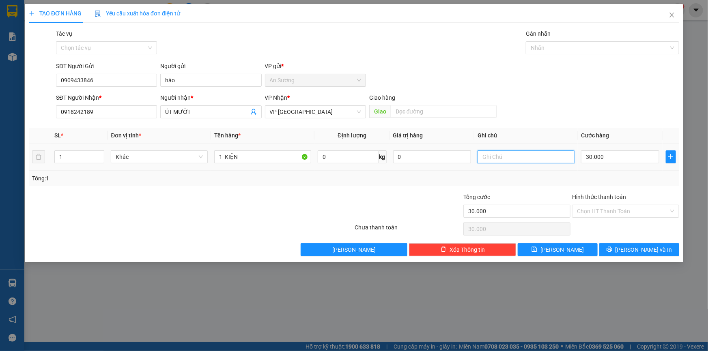
click at [515, 158] on input "text" at bounding box center [525, 156] width 97 height 13
drag, startPoint x: 597, startPoint y: 206, endPoint x: 600, endPoint y: 214, distance: 8.6
click at [598, 207] on input "Hình thức thanh toán" at bounding box center [623, 211] width 92 height 12
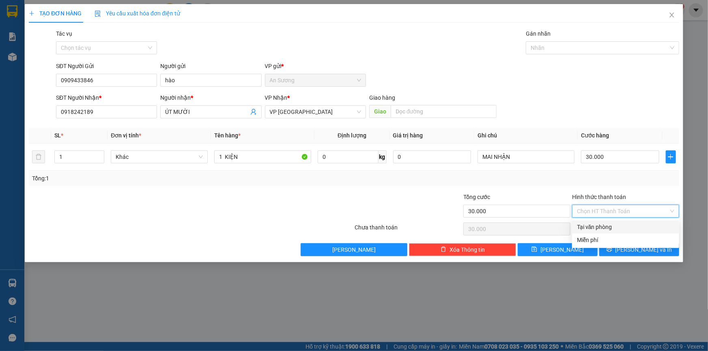
click at [606, 228] on div "Tại văn phòng" at bounding box center [625, 227] width 97 height 9
click at [629, 249] on button "[PERSON_NAME] và In" at bounding box center [639, 249] width 80 height 13
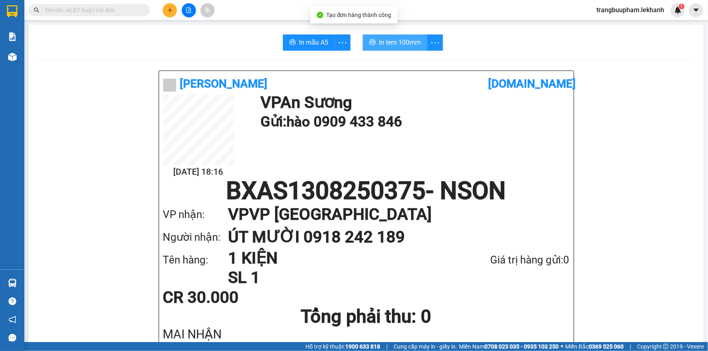
click at [397, 41] on span "In tem 100mm" at bounding box center [400, 42] width 42 height 10
click at [170, 11] on icon "plus" at bounding box center [169, 10] width 0 height 4
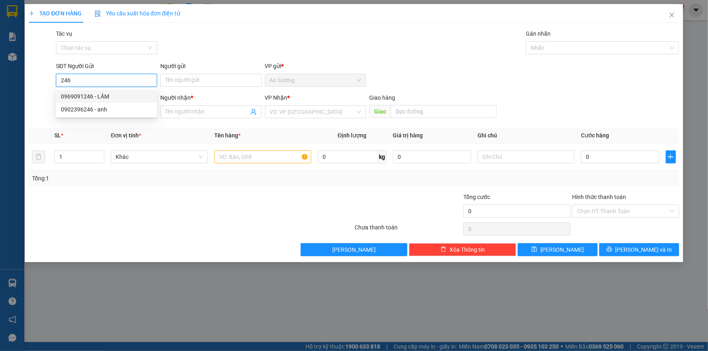
click at [104, 96] on div "0969091246 - LÂM" at bounding box center [106, 96] width 91 height 9
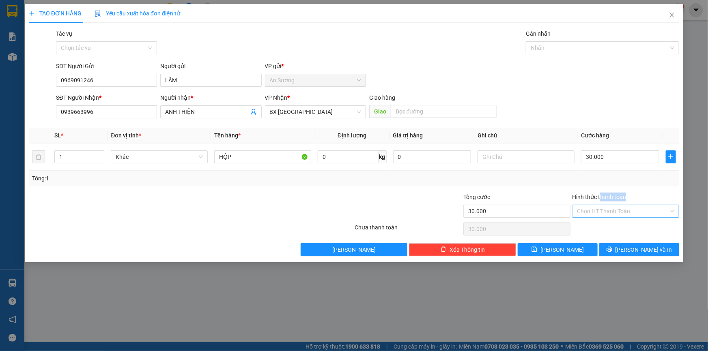
drag, startPoint x: 599, startPoint y: 204, endPoint x: 600, endPoint y: 208, distance: 4.5
click at [600, 208] on div "Hình thức thanh toán Chọn HT Thanh Toán" at bounding box center [625, 207] width 107 height 28
drag, startPoint x: 600, startPoint y: 208, endPoint x: 612, endPoint y: 218, distance: 15.8
click at [600, 208] on input "Hình thức thanh toán" at bounding box center [623, 211] width 92 height 12
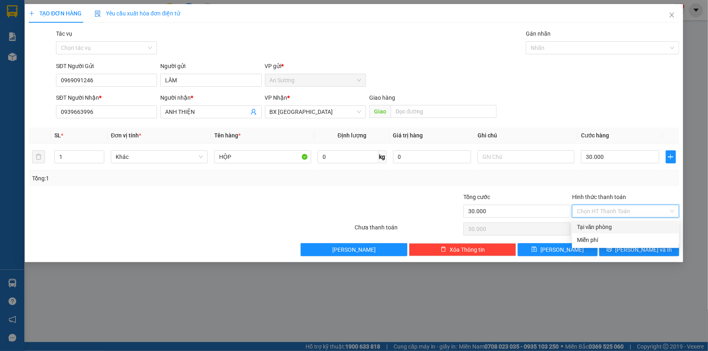
click at [614, 227] on div "Tại văn phòng" at bounding box center [625, 227] width 97 height 9
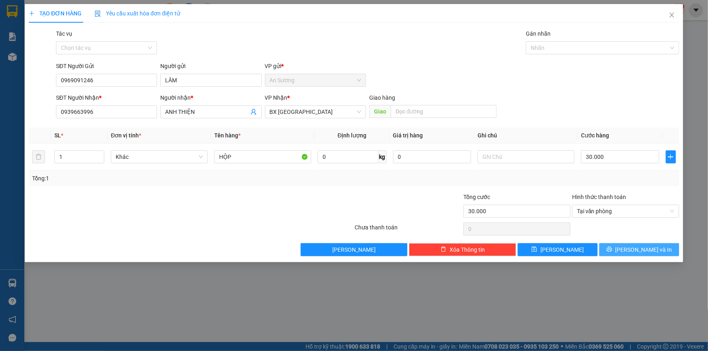
click at [655, 251] on button "[PERSON_NAME] và In" at bounding box center [639, 249] width 80 height 13
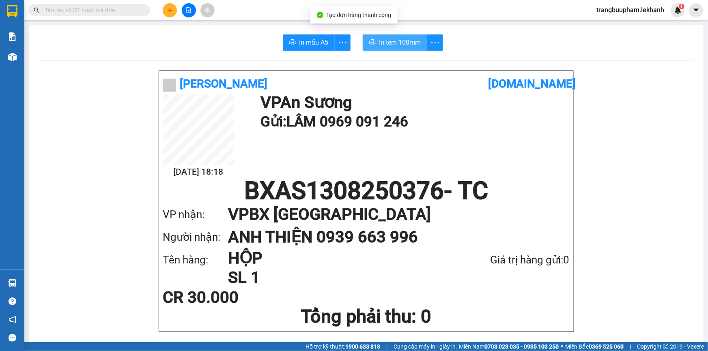
click at [409, 41] on span "In tem 100mm" at bounding box center [400, 42] width 42 height 10
click at [166, 5] on button at bounding box center [170, 10] width 14 height 14
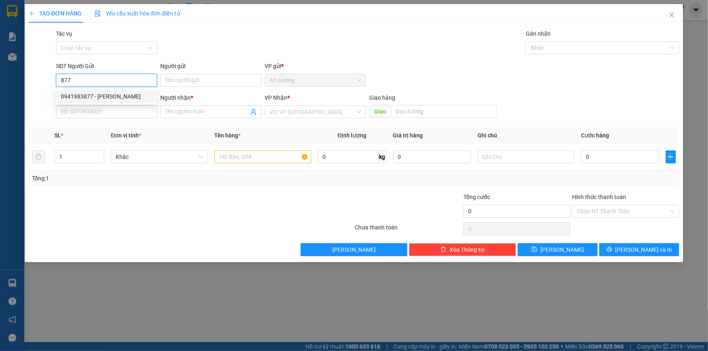
click at [87, 96] on div "0941983877 - dũng" at bounding box center [106, 96] width 91 height 9
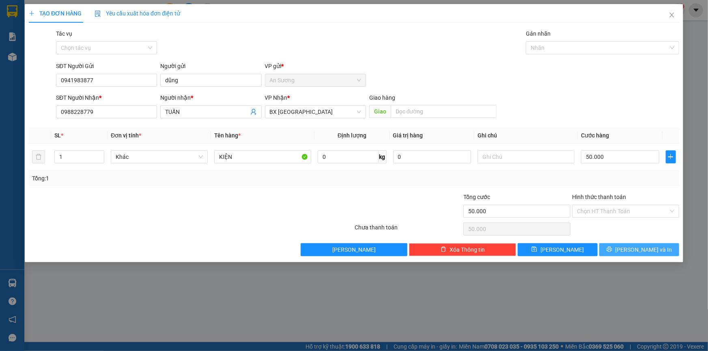
click at [654, 252] on span "[PERSON_NAME] và In" at bounding box center [643, 249] width 57 height 9
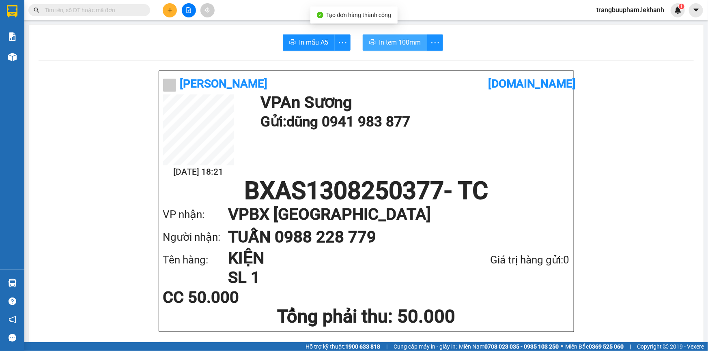
click at [384, 37] on span "In tem 100mm" at bounding box center [400, 42] width 42 height 10
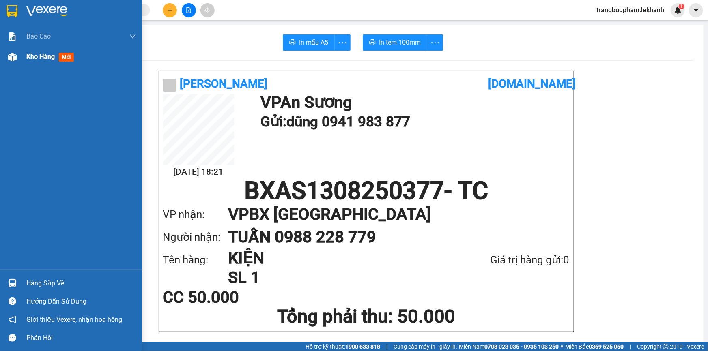
click at [28, 59] on span "Kho hàng" at bounding box center [40, 57] width 28 height 8
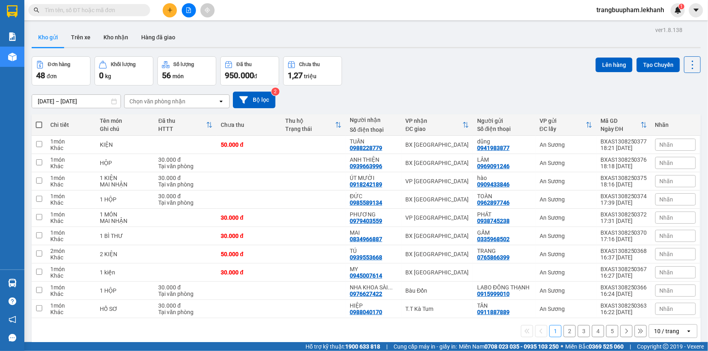
click at [168, 12] on icon "plus" at bounding box center [170, 10] width 6 height 6
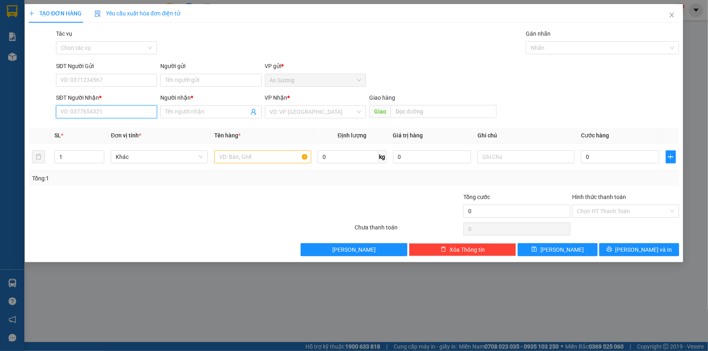
click at [106, 117] on input "SĐT Người Nhận *" at bounding box center [106, 111] width 101 height 13
click at [98, 130] on div "0964129726 - TIÊN" at bounding box center [106, 128] width 91 height 9
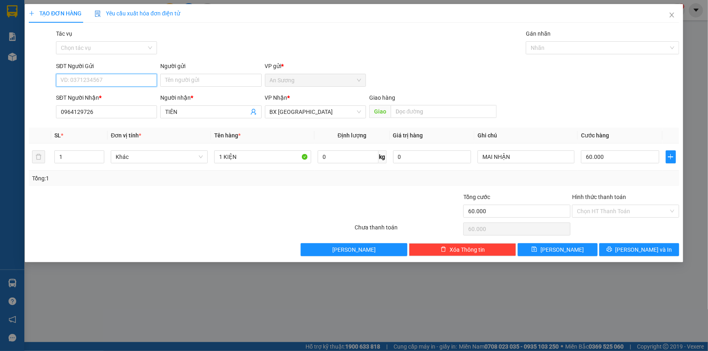
click at [121, 83] on input "SĐT Người Gửi" at bounding box center [106, 80] width 101 height 13
click at [148, 217] on div at bounding box center [136, 207] width 217 height 28
click at [612, 155] on input "60.000" at bounding box center [620, 156] width 78 height 13
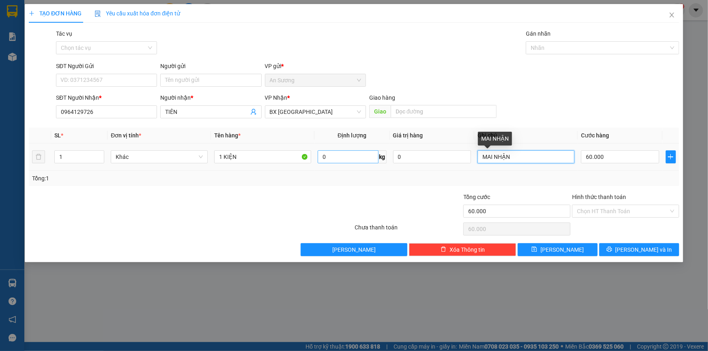
drag, startPoint x: 503, startPoint y: 158, endPoint x: 359, endPoint y: 159, distance: 143.5
click at [365, 161] on tr "1 Khác 1 KIỆN 0 kg 0 MAI NHẬN 60.000" at bounding box center [354, 157] width 650 height 27
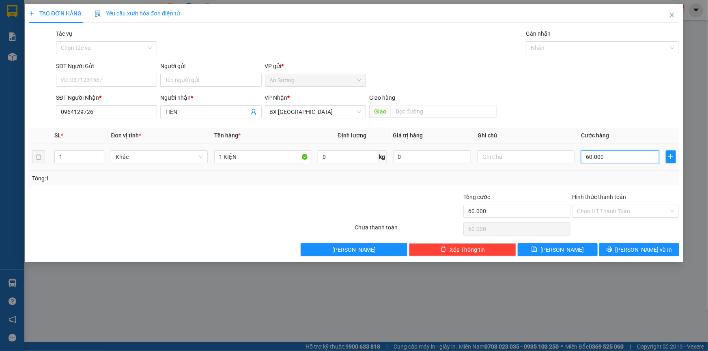
click at [637, 156] on input "60.000" at bounding box center [620, 156] width 78 height 13
click at [612, 250] on icon "printer" at bounding box center [609, 250] width 6 height 6
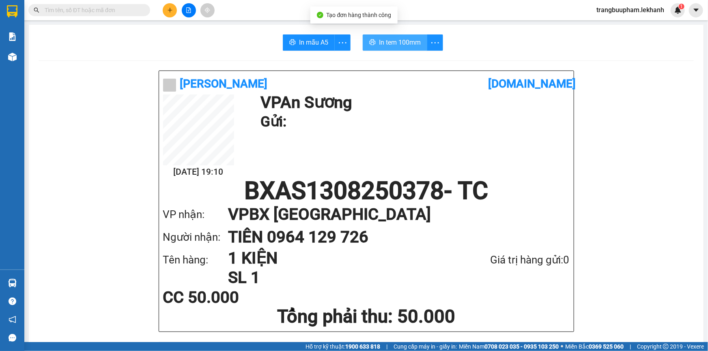
click at [386, 41] on span "In tem 100mm" at bounding box center [400, 42] width 42 height 10
